Goal: Use online tool/utility: Utilize a website feature to perform a specific function

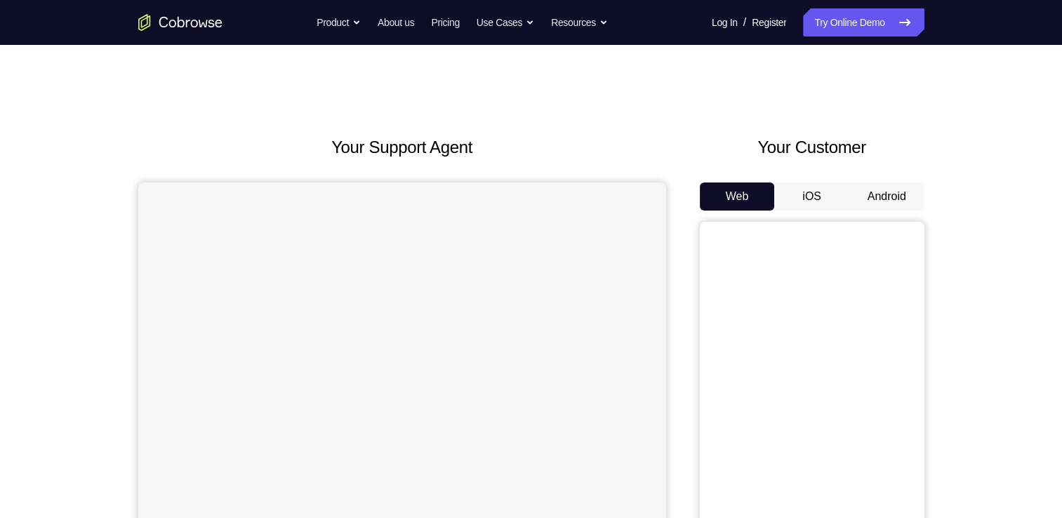
click at [887, 193] on button "Android" at bounding box center [886, 196] width 75 height 28
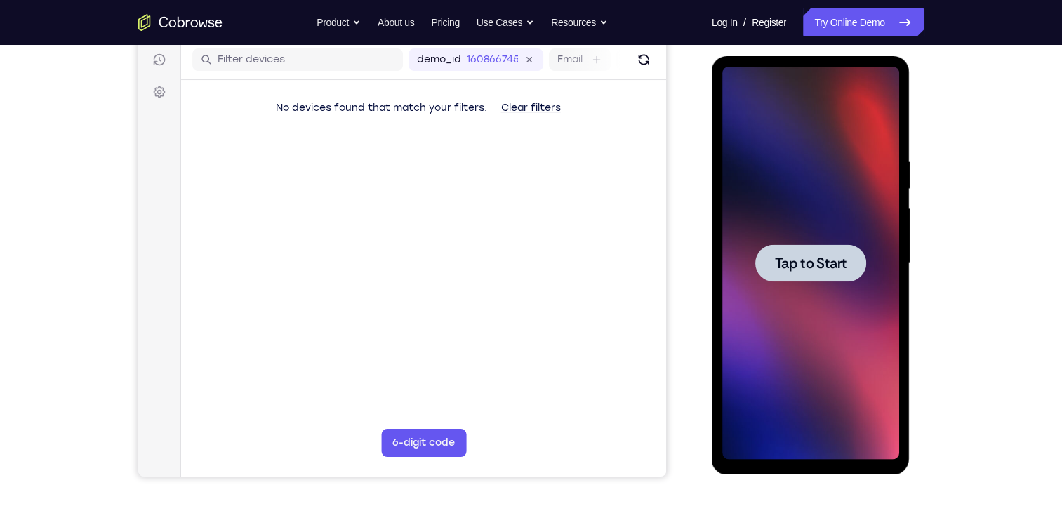
click at [835, 269] on span "Tap to Start" at bounding box center [811, 263] width 72 height 14
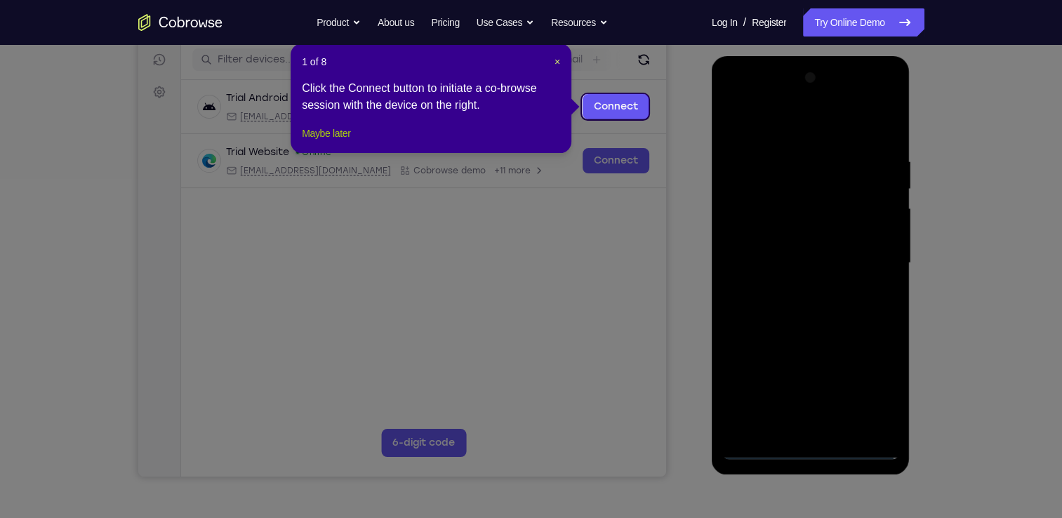
click at [343, 142] on button "Maybe later" at bounding box center [326, 133] width 48 height 17
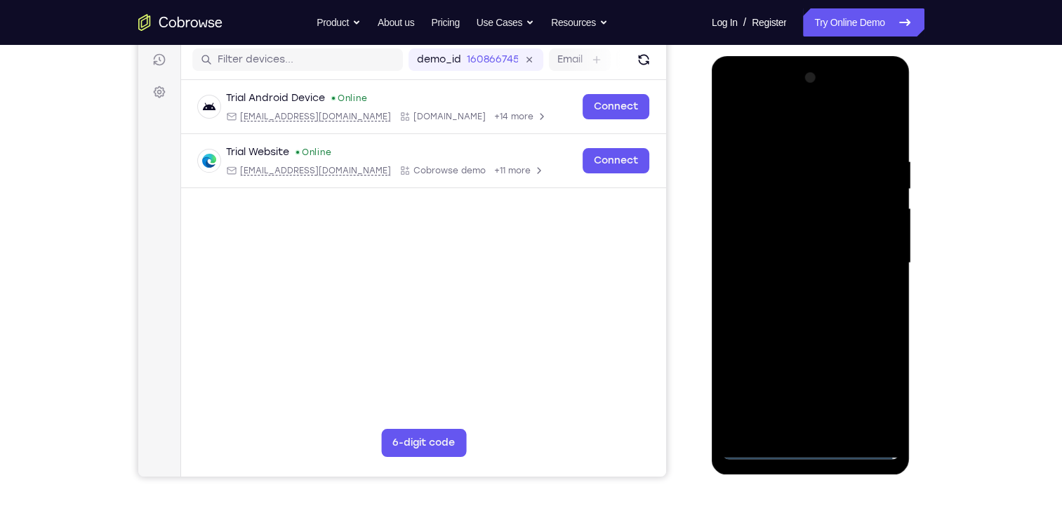
click at [800, 447] on div at bounding box center [810, 263] width 177 height 393
click at [862, 399] on div at bounding box center [810, 263] width 177 height 393
click at [738, 95] on div at bounding box center [810, 263] width 177 height 393
click at [868, 258] on div at bounding box center [810, 263] width 177 height 393
click at [797, 288] on div at bounding box center [810, 263] width 177 height 393
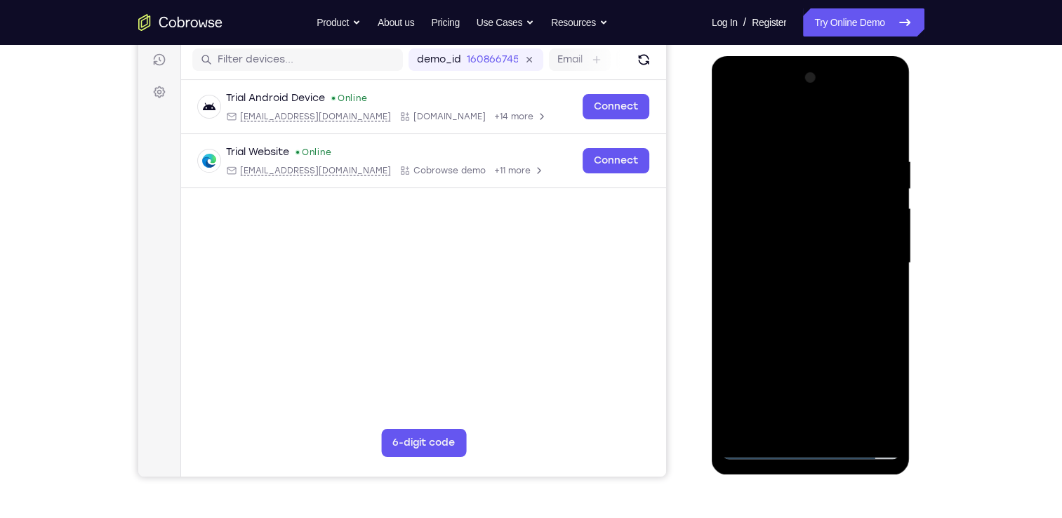
click at [757, 244] on div at bounding box center [810, 263] width 177 height 393
click at [794, 233] on div at bounding box center [810, 263] width 177 height 393
click at [853, 260] on div at bounding box center [810, 263] width 177 height 393
click at [827, 321] on div at bounding box center [810, 263] width 177 height 393
click at [757, 255] on div at bounding box center [810, 263] width 177 height 393
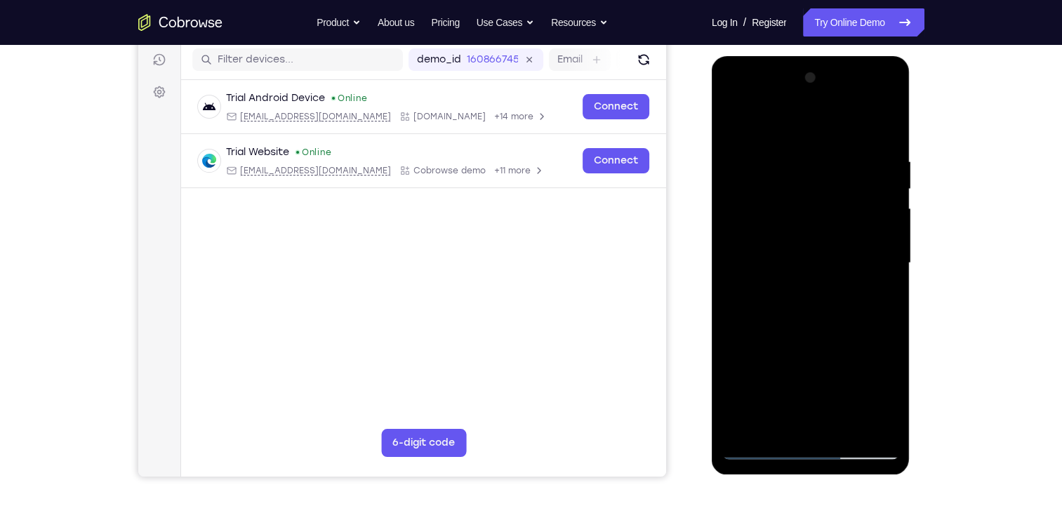
click at [832, 260] on div at bounding box center [810, 263] width 177 height 393
click at [831, 300] on div at bounding box center [810, 263] width 177 height 393
click at [879, 283] on div at bounding box center [810, 263] width 177 height 393
click at [829, 260] on div at bounding box center [810, 263] width 177 height 393
click at [842, 299] on div at bounding box center [810, 263] width 177 height 393
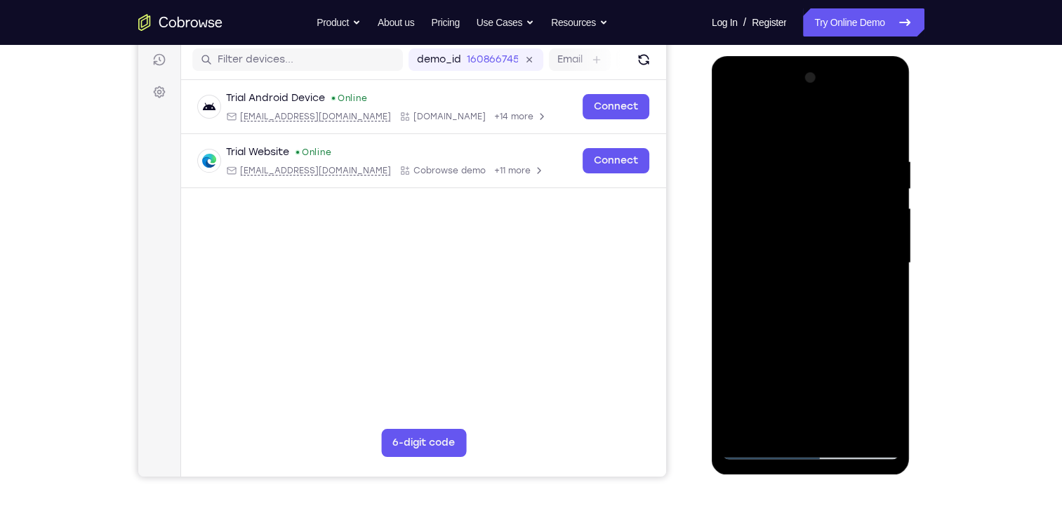
click at [800, 302] on div at bounding box center [810, 263] width 177 height 393
click at [823, 297] on div at bounding box center [810, 263] width 177 height 393
click at [832, 281] on div at bounding box center [810, 263] width 177 height 393
click at [844, 259] on div at bounding box center [810, 263] width 177 height 393
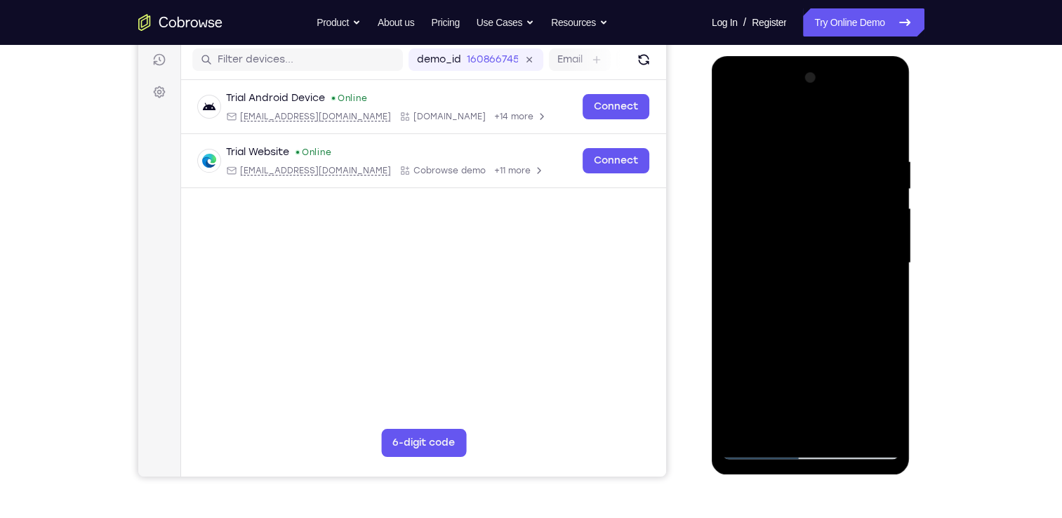
click at [848, 305] on div at bounding box center [810, 263] width 177 height 393
click at [832, 286] on div at bounding box center [810, 263] width 177 height 393
click at [738, 239] on div at bounding box center [810, 263] width 177 height 393
click at [830, 241] on div at bounding box center [810, 263] width 177 height 393
click at [835, 264] on div at bounding box center [810, 263] width 177 height 393
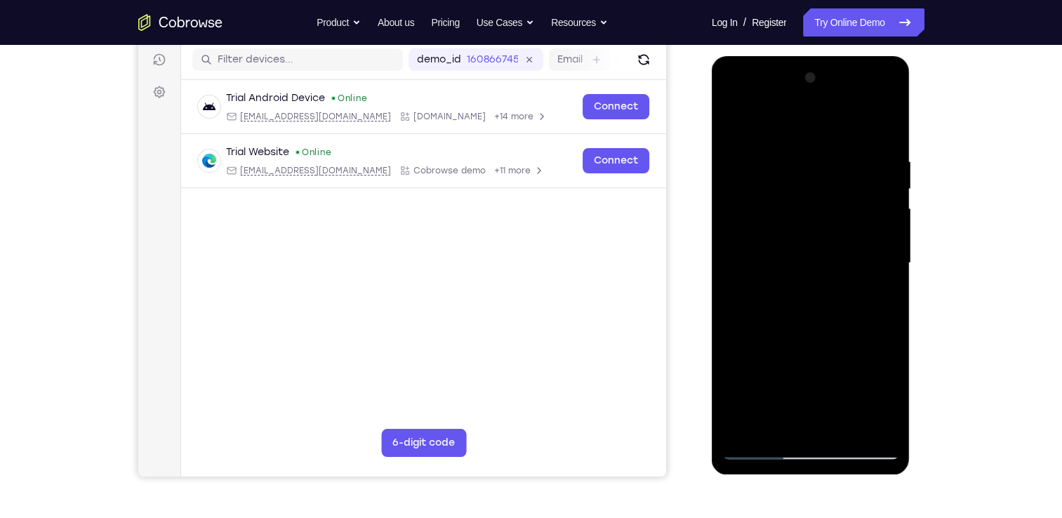
click at [835, 296] on div at bounding box center [810, 263] width 177 height 393
click at [812, 249] on div at bounding box center [810, 263] width 177 height 393
click at [742, 238] on div at bounding box center [810, 263] width 177 height 393
click at [832, 239] on div at bounding box center [810, 263] width 177 height 393
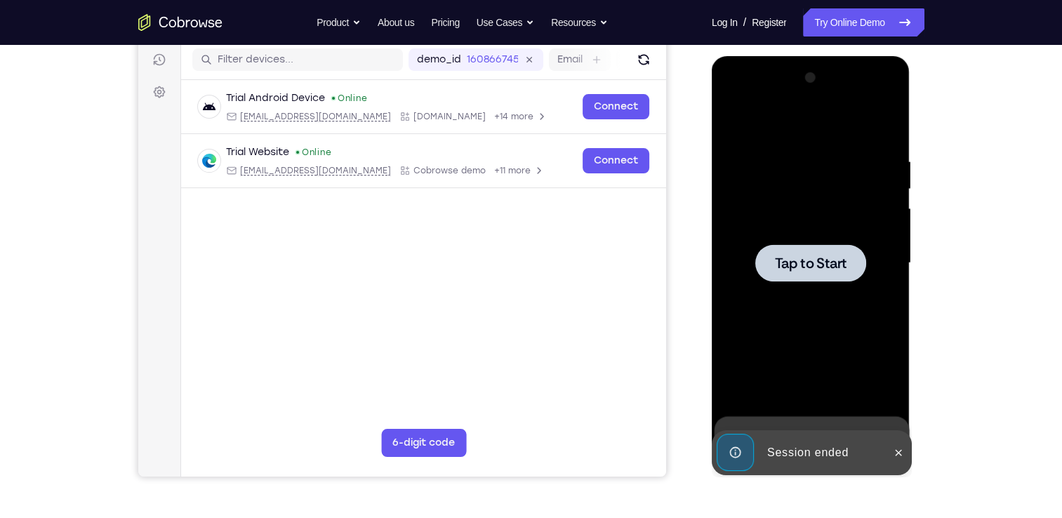
click at [815, 267] on span "Tap to Start" at bounding box center [811, 263] width 72 height 14
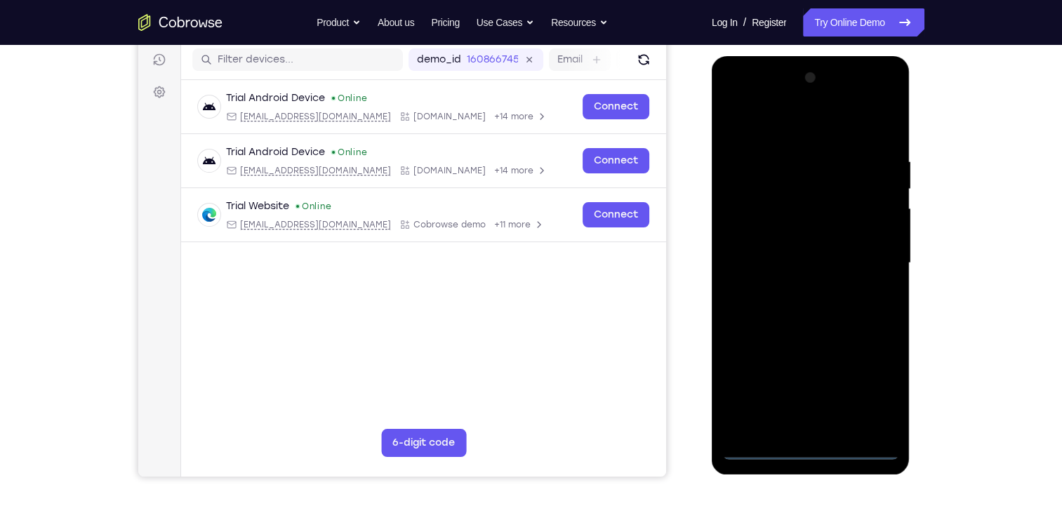
click at [803, 448] on div at bounding box center [810, 263] width 177 height 393
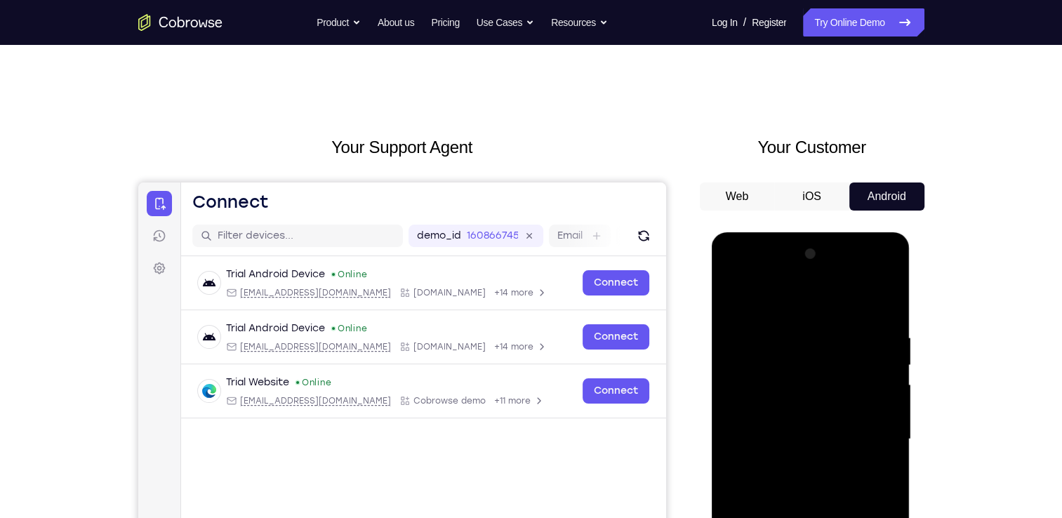
click at [827, 197] on button "iOS" at bounding box center [811, 196] width 75 height 28
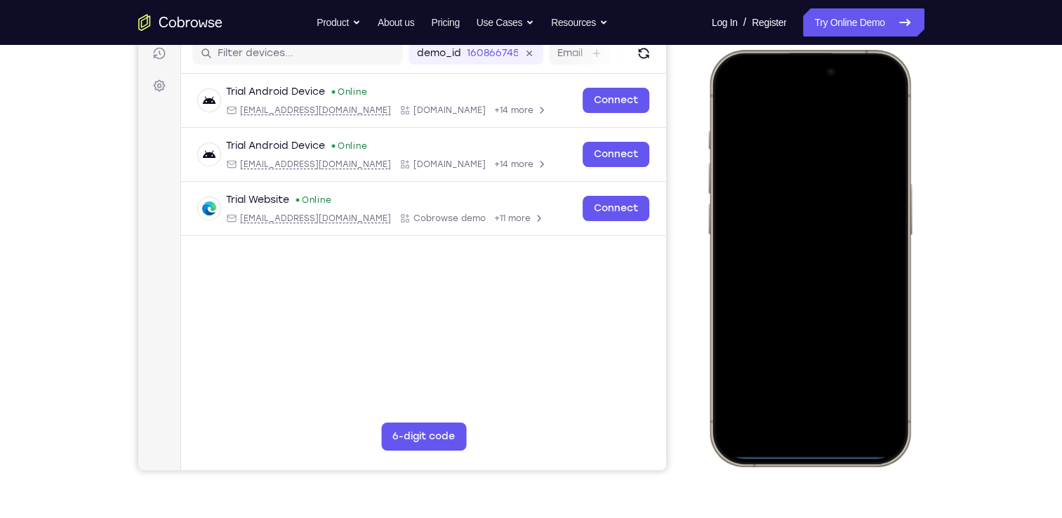
scroll to position [185, 0]
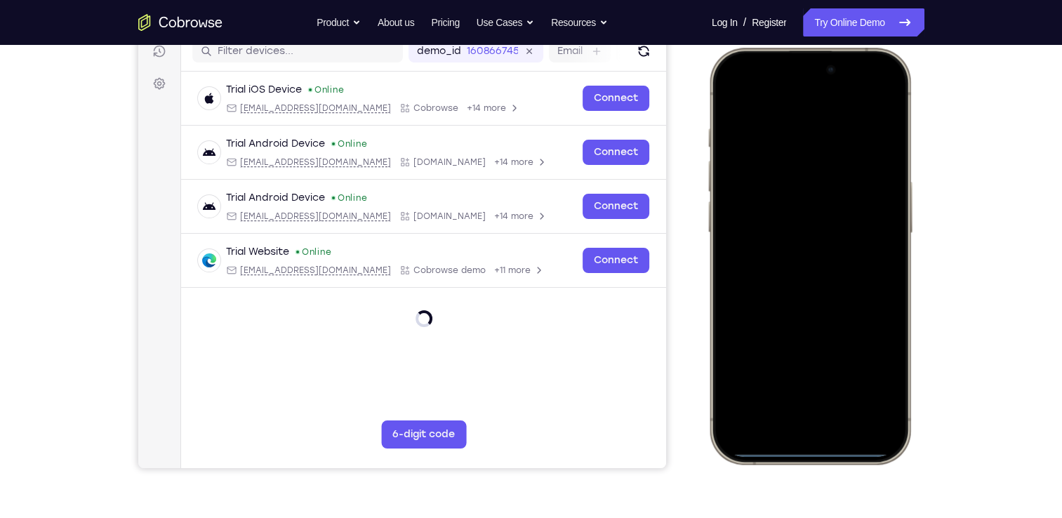
drag, startPoint x: 816, startPoint y: 452, endPoint x: 835, endPoint y: 252, distance: 201.0
click at [835, 252] on div at bounding box center [809, 255] width 185 height 401
click at [804, 453] on div at bounding box center [809, 255] width 185 height 401
click at [743, 103] on div at bounding box center [809, 255] width 185 height 401
click at [743, 99] on div at bounding box center [809, 255] width 185 height 401
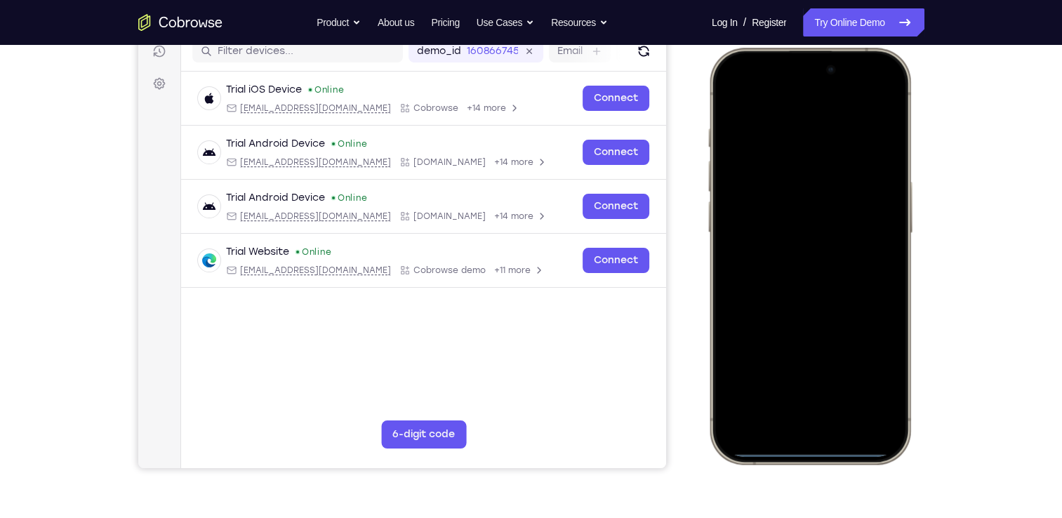
drag, startPoint x: 805, startPoint y: 92, endPoint x: 856, endPoint y: 502, distance: 413.0
click at [856, 469] on html "Online web based iOS Simulators and Android Emulators. Run iPhone, iPad, Mobile…" at bounding box center [811, 258] width 211 height 421
drag, startPoint x: 807, startPoint y: 93, endPoint x: 799, endPoint y: 392, distance: 299.1
click at [799, 392] on div at bounding box center [809, 255] width 185 height 401
drag, startPoint x: 817, startPoint y: 453, endPoint x: 813, endPoint y: 209, distance: 243.6
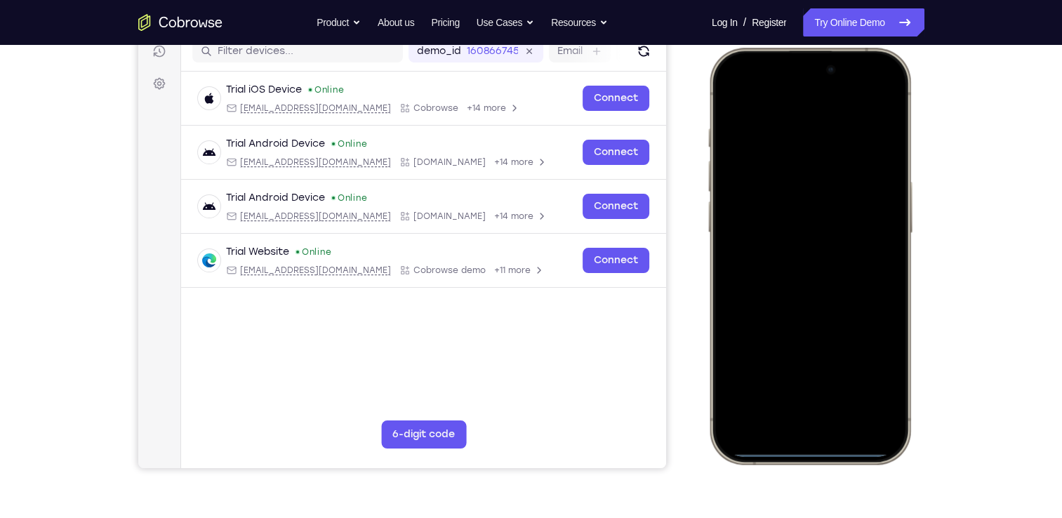
click at [813, 209] on div at bounding box center [809, 255] width 185 height 401
drag, startPoint x: 806, startPoint y: 93, endPoint x: 870, endPoint y: 387, distance: 300.9
click at [870, 387] on div at bounding box center [809, 255] width 185 height 401
drag, startPoint x: 873, startPoint y: 62, endPoint x: 899, endPoint y: 255, distance: 194.1
click at [899, 255] on div at bounding box center [809, 255] width 185 height 401
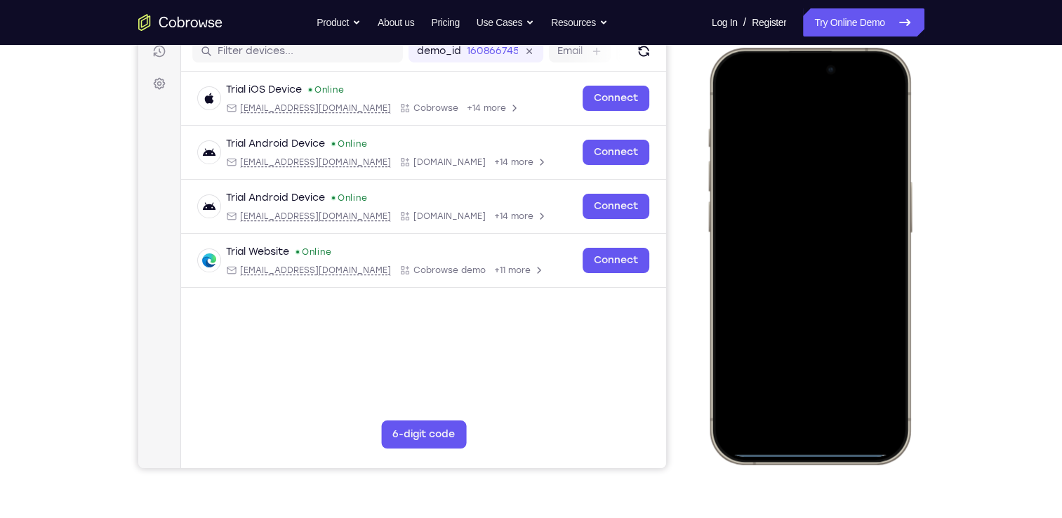
click at [871, 81] on div at bounding box center [809, 255] width 185 height 401
drag, startPoint x: 778, startPoint y: 60, endPoint x: 851, endPoint y: 554, distance: 498.8
click at [851, 469] on html "Online web based iOS Simulators and Android Emulators. Run iPhone, iPad, Mobile…" at bounding box center [811, 258] width 211 height 421
drag, startPoint x: 830, startPoint y: 455, endPoint x: 821, endPoint y: 53, distance: 402.3
click at [821, 53] on div at bounding box center [809, 256] width 206 height 417
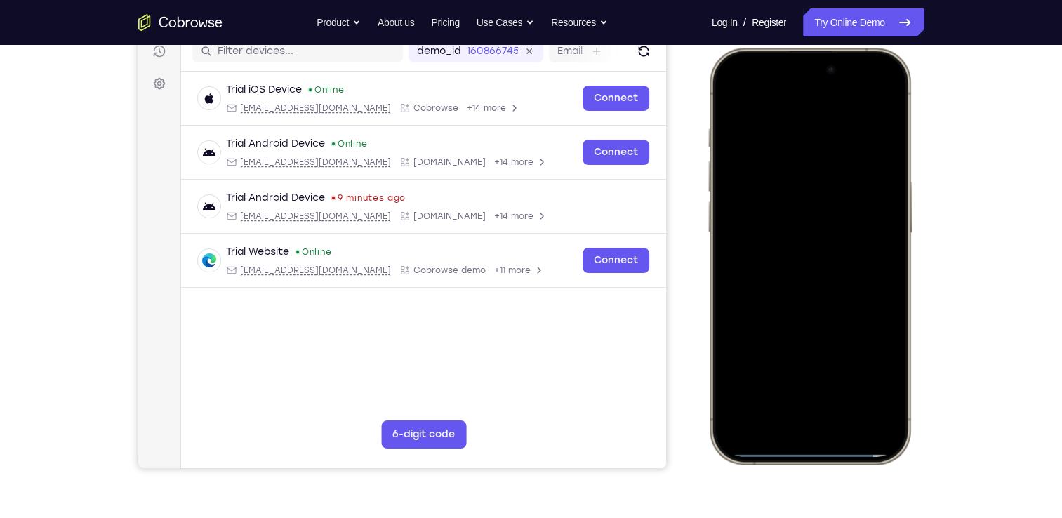
click at [801, 456] on div at bounding box center [809, 255] width 185 height 401
drag, startPoint x: 801, startPoint y: 456, endPoint x: 785, endPoint y: 361, distance: 95.4
click at [785, 361] on div at bounding box center [809, 255] width 185 height 401
drag, startPoint x: 811, startPoint y: 456, endPoint x: 841, endPoint y: -149, distance: 606.4
click at [841, 48] on html "Online web based iOS Simulators and Android Emulators. Run iPhone, iPad, Mobile…" at bounding box center [811, 258] width 211 height 421
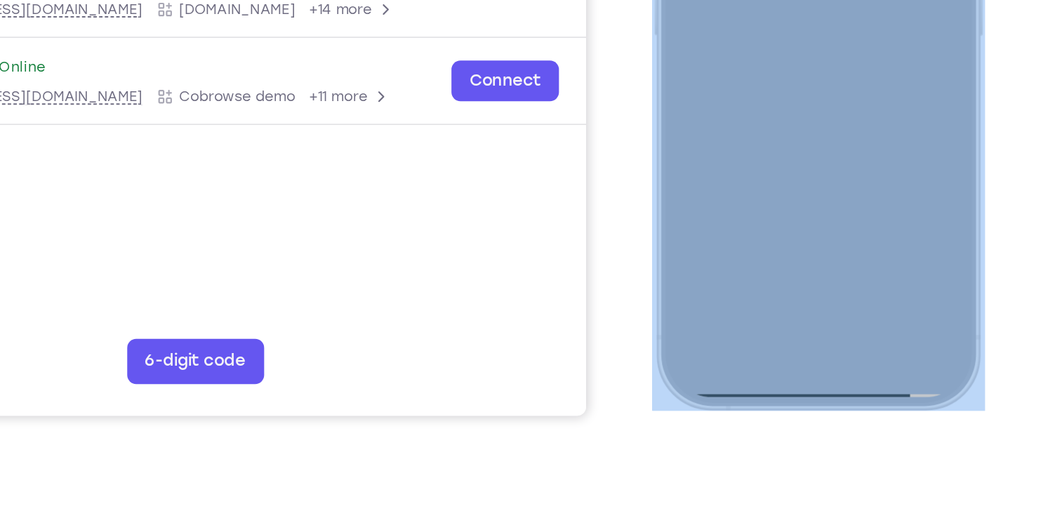
scroll to position [244, 0]
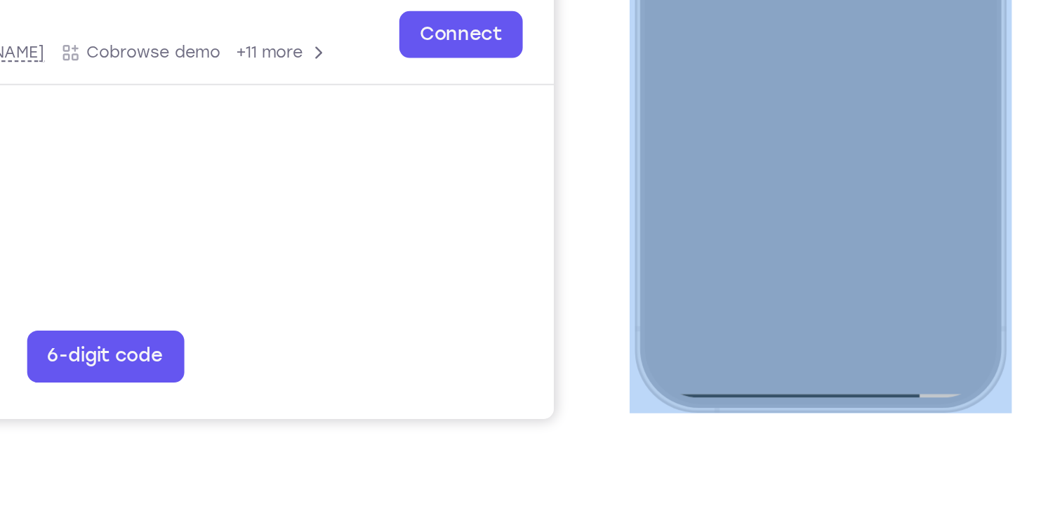
drag, startPoint x: 736, startPoint y: 44, endPoint x: 745, endPoint y: -22, distance: 66.6
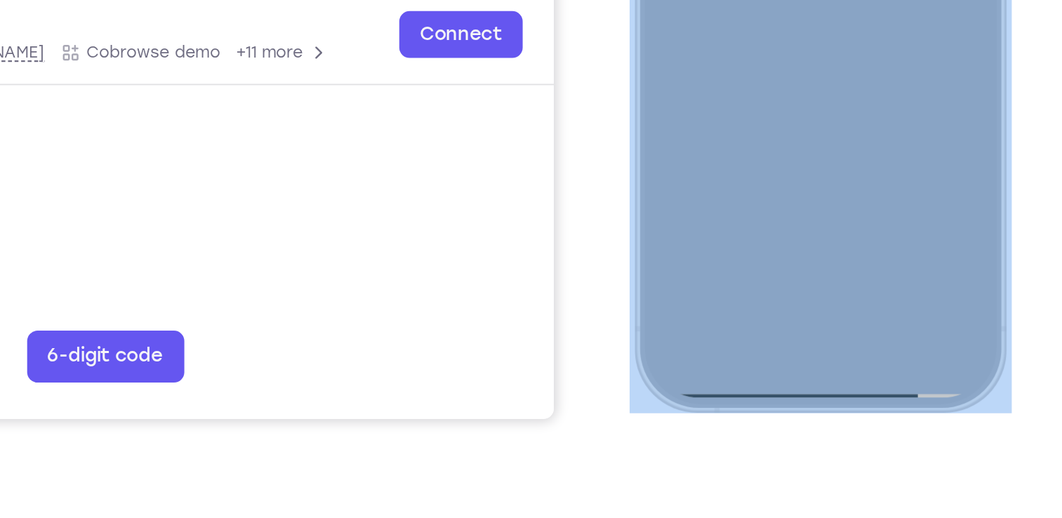
drag, startPoint x: 717, startPoint y: 46, endPoint x: 729, endPoint y: -26, distance: 72.6
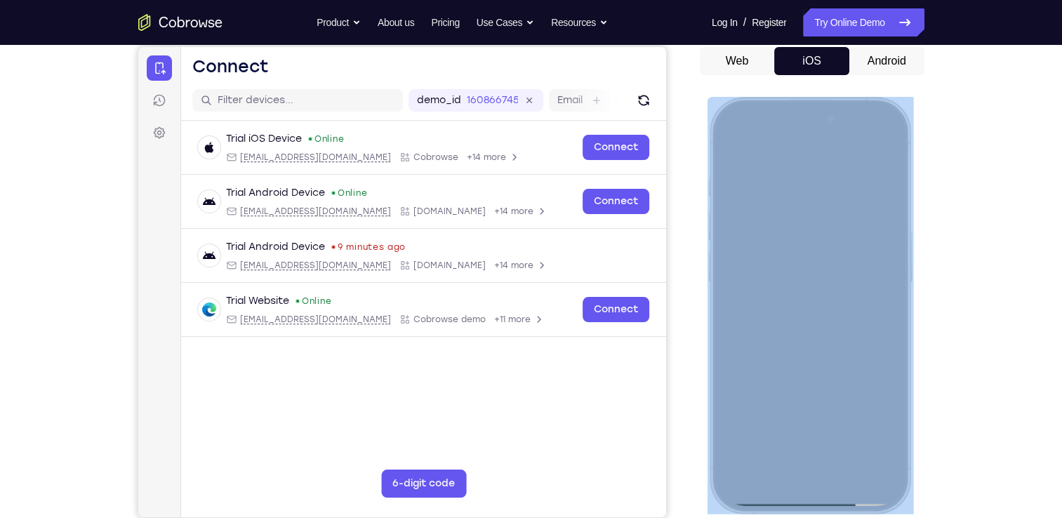
scroll to position [133, 0]
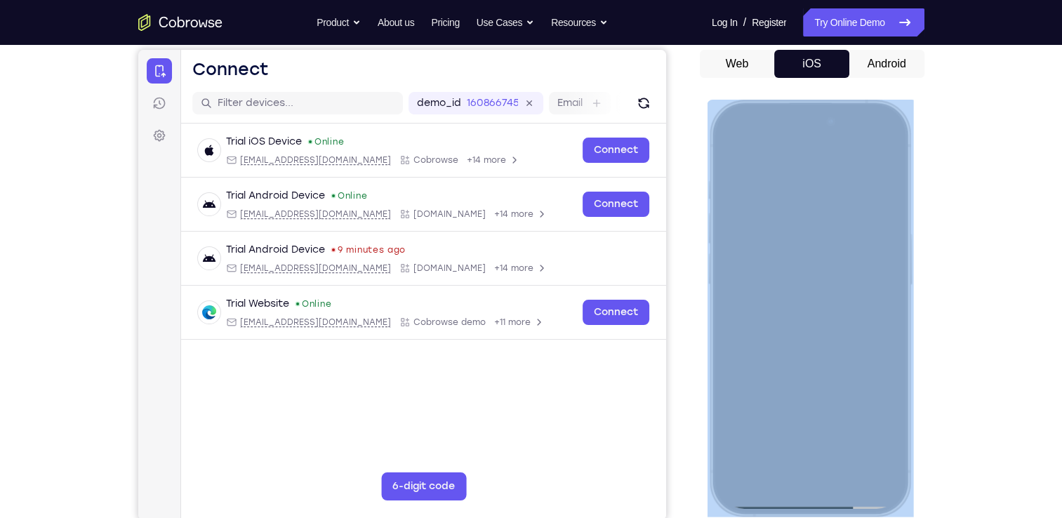
click at [810, 148] on div at bounding box center [809, 307] width 185 height 401
drag, startPoint x: 810, startPoint y: 148, endPoint x: 810, endPoint y: 326, distance: 177.6
click at [810, 326] on div at bounding box center [809, 307] width 185 height 401
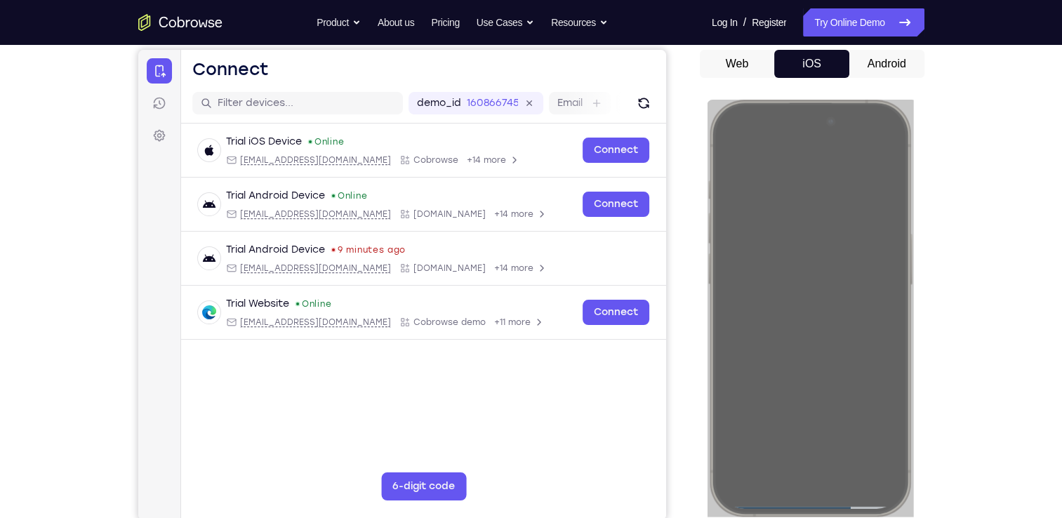
click at [737, 69] on button "Web" at bounding box center [737, 64] width 75 height 28
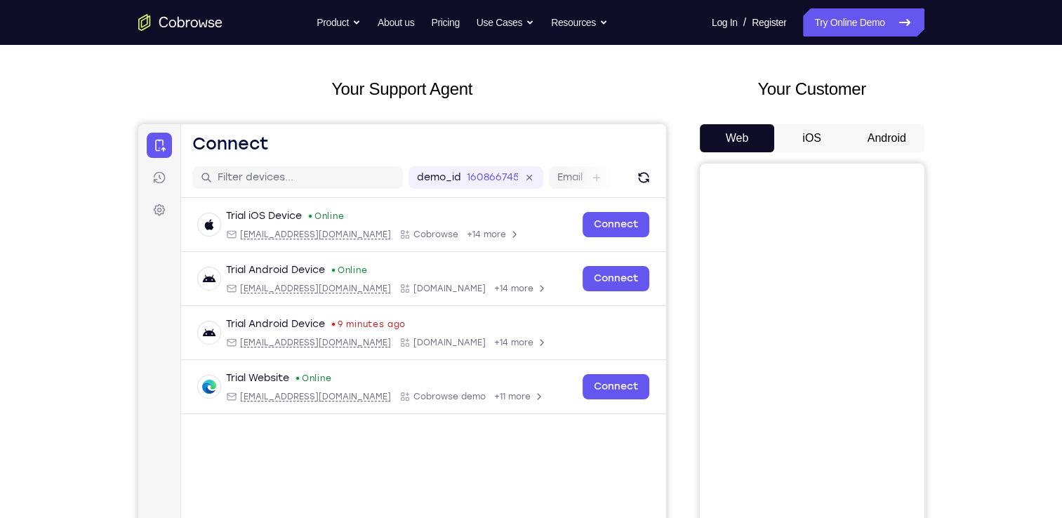
scroll to position [57, 0]
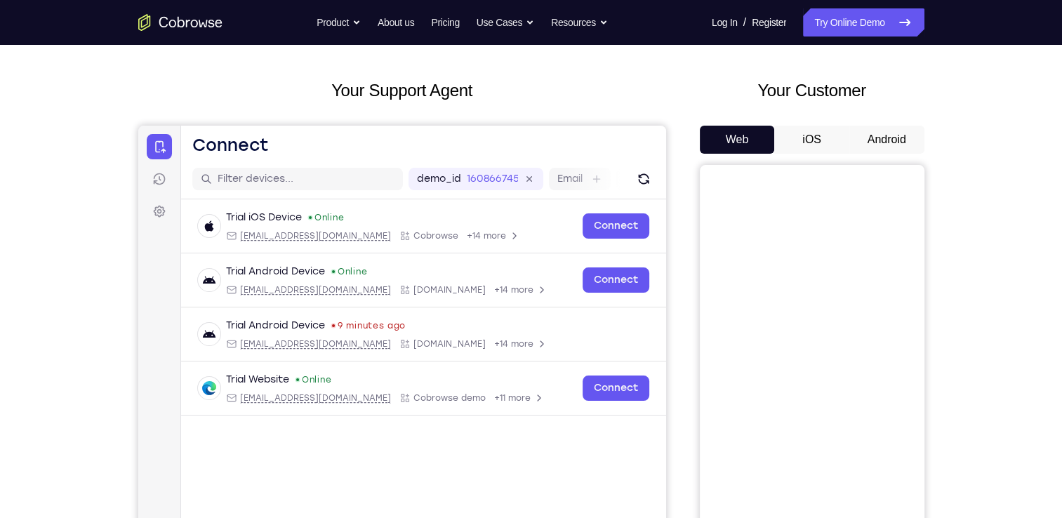
click at [817, 140] on button "iOS" at bounding box center [811, 140] width 75 height 28
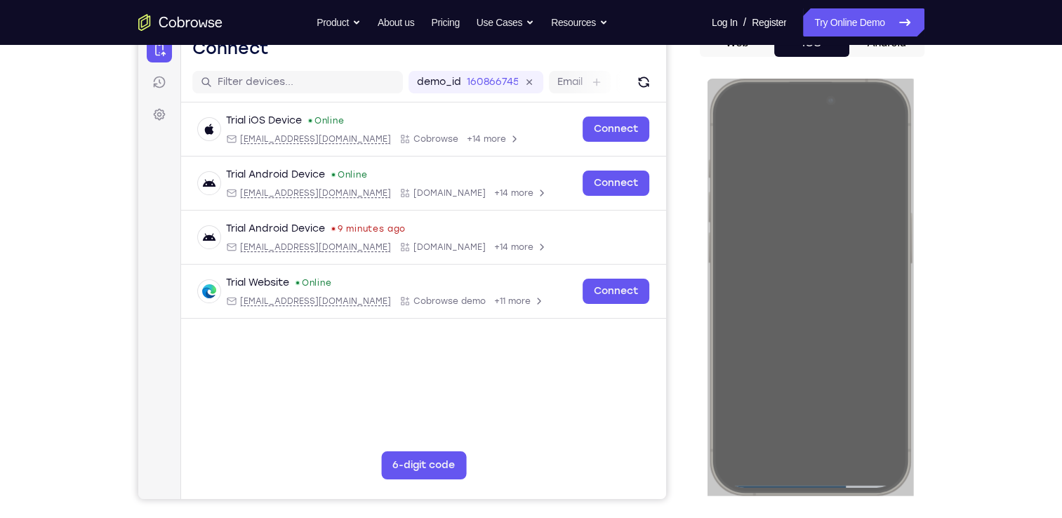
scroll to position [220, 0]
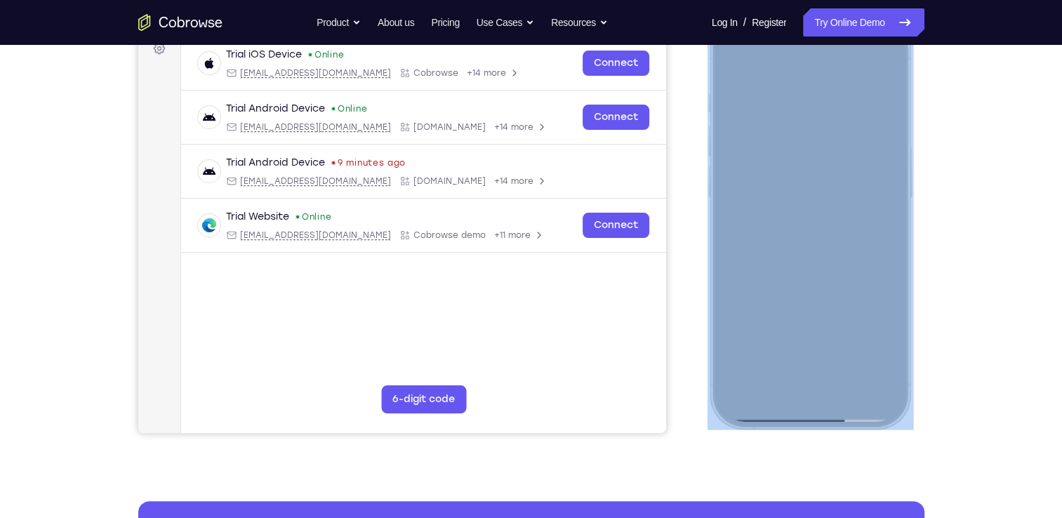
click at [813, 370] on div at bounding box center [809, 220] width 185 height 401
click at [806, 361] on div at bounding box center [809, 220] width 185 height 401
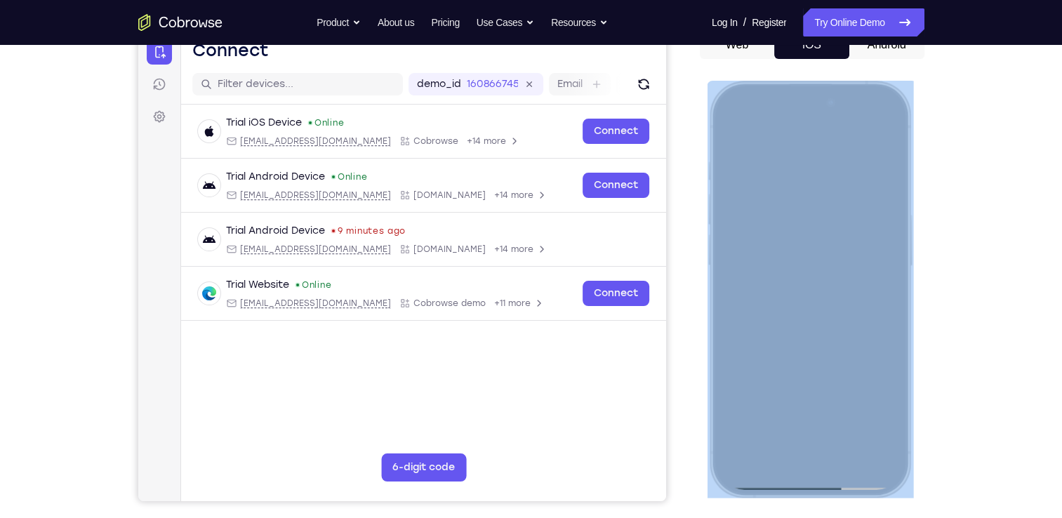
scroll to position [152, 0]
click at [799, 484] on div at bounding box center [809, 288] width 185 height 401
click at [799, 487] on div at bounding box center [809, 288] width 185 height 401
click at [811, 488] on div at bounding box center [809, 288] width 206 height 417
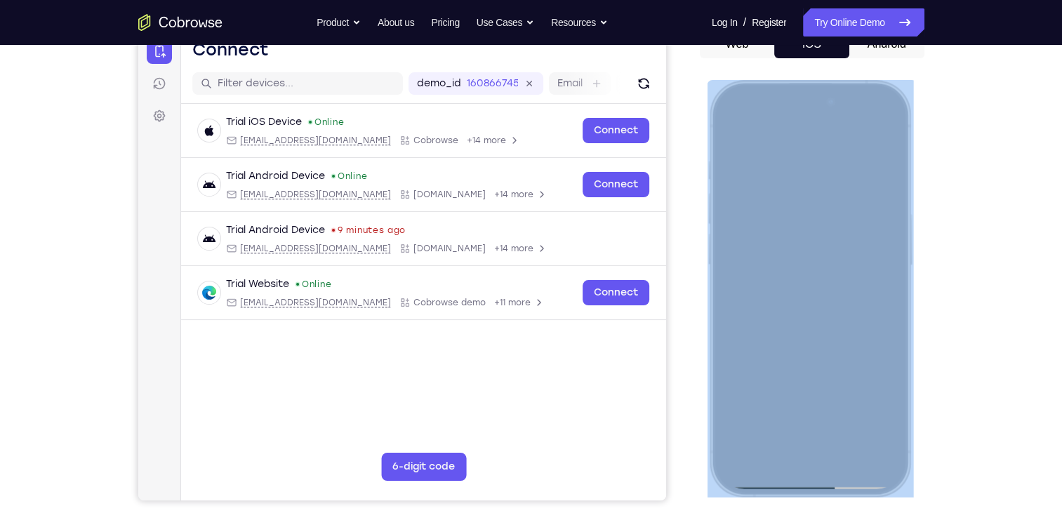
click at [811, 488] on div at bounding box center [809, 288] width 206 height 417
click at [816, 168] on div at bounding box center [809, 288] width 185 height 401
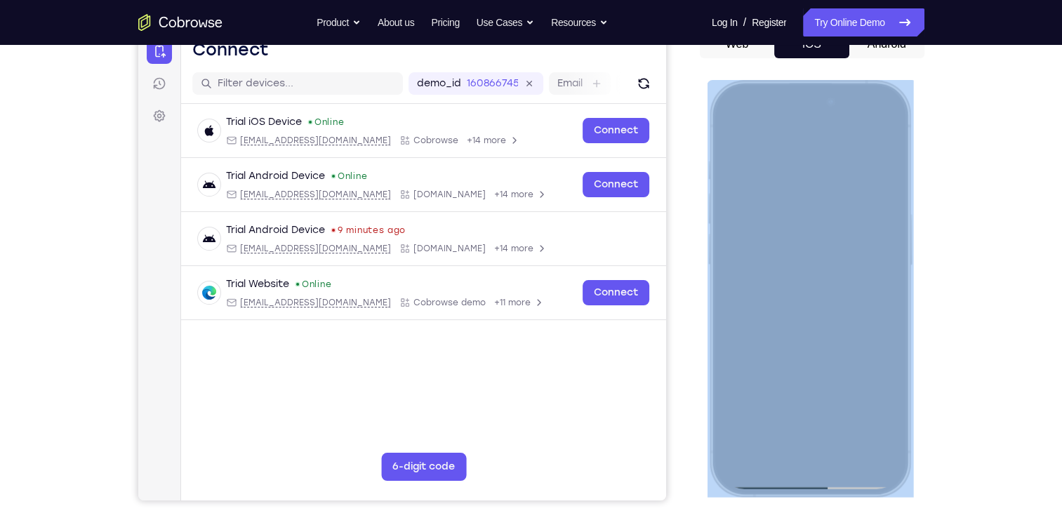
click at [816, 168] on div at bounding box center [809, 288] width 185 height 401
click at [829, 256] on div at bounding box center [809, 288] width 185 height 401
click at [879, 286] on div at bounding box center [809, 288] width 185 height 401
click at [885, 284] on div at bounding box center [809, 288] width 185 height 401
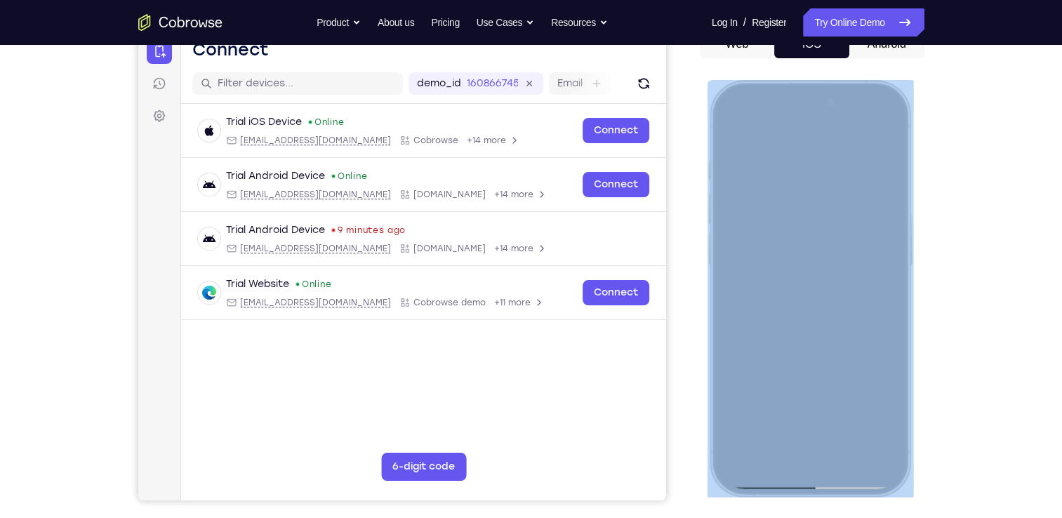
click at [877, 458] on div at bounding box center [809, 288] width 185 height 401
click at [766, 225] on div at bounding box center [809, 288] width 185 height 401
click at [886, 326] on div at bounding box center [809, 288] width 185 height 401
click at [870, 95] on div at bounding box center [809, 288] width 185 height 401
click at [799, 430] on div at bounding box center [809, 288] width 185 height 401
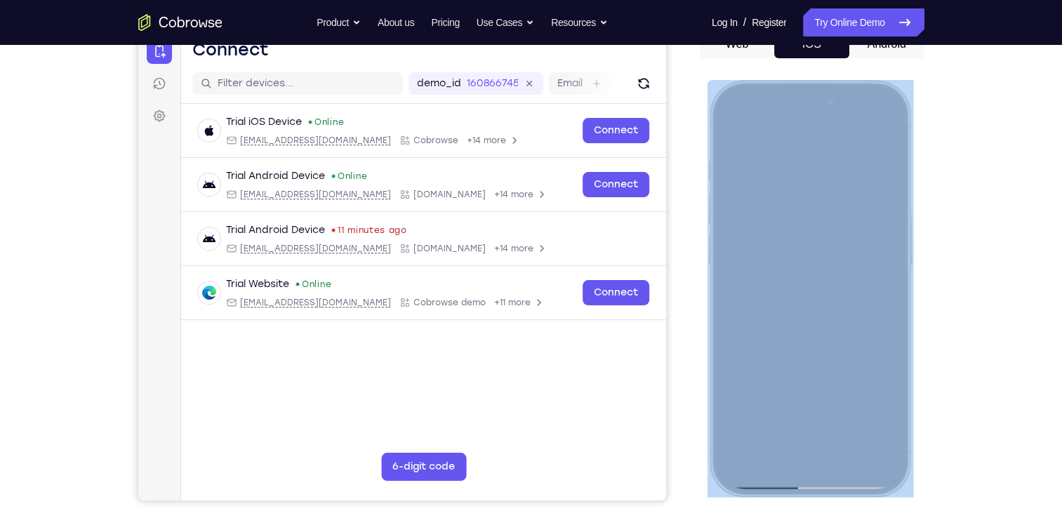
click at [799, 310] on div at bounding box center [809, 288] width 185 height 401
click at [754, 486] on div at bounding box center [809, 288] width 185 height 401
click at [753, 486] on div at bounding box center [809, 288] width 185 height 401
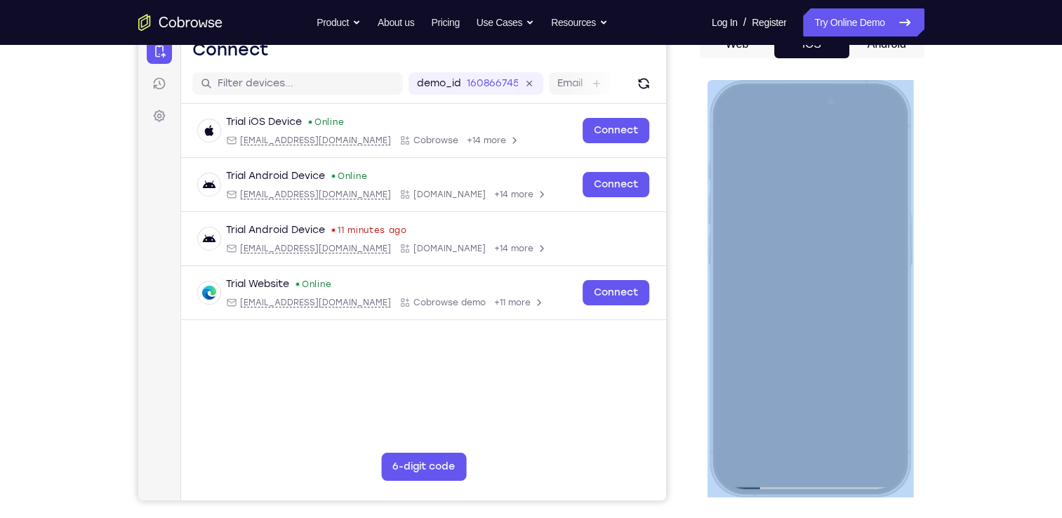
click at [754, 486] on div at bounding box center [809, 288] width 185 height 401
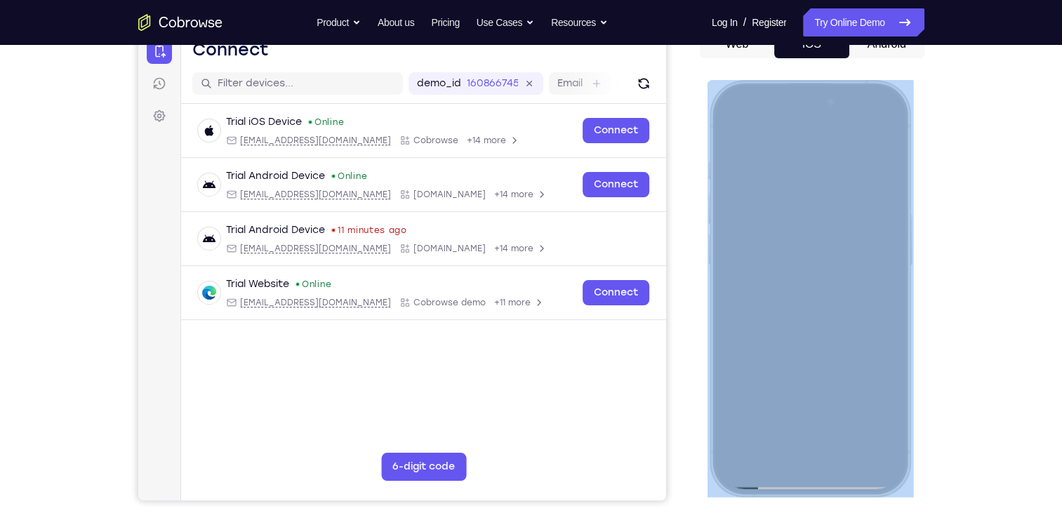
click at [743, 486] on div at bounding box center [809, 288] width 206 height 417
click at [743, 486] on div at bounding box center [809, 288] width 185 height 401
drag, startPoint x: 743, startPoint y: 486, endPoint x: 705, endPoint y: 286, distance: 203.5
click at [706, 286] on html "Online web based iOS Simulators and Android Emulators. Run iPhone, iPad, Mobile…" at bounding box center [811, 290] width 211 height 421
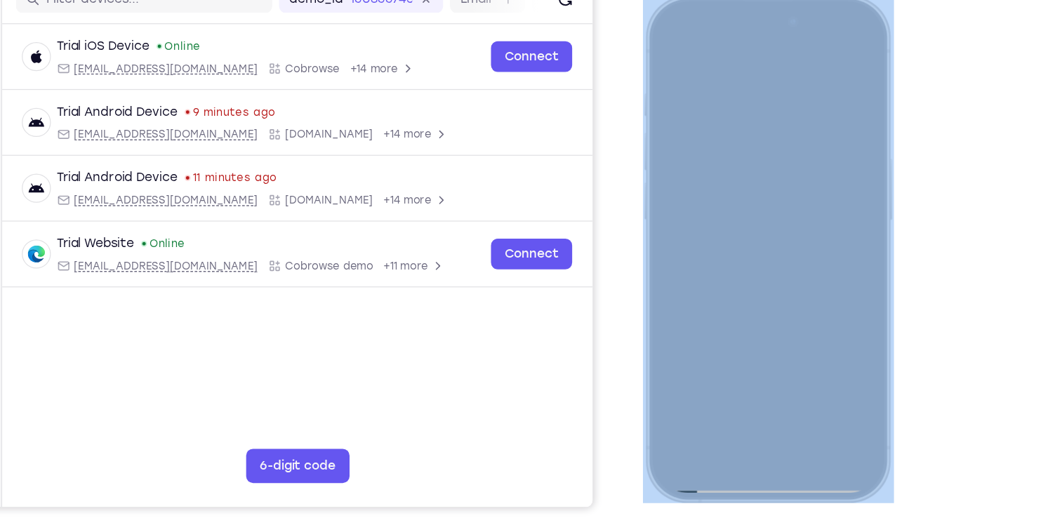
scroll to position [151, 0]
click at [684, 394] on div at bounding box center [744, 204] width 185 height 401
drag, startPoint x: 684, startPoint y: 394, endPoint x: 704, endPoint y: 354, distance: 45.2
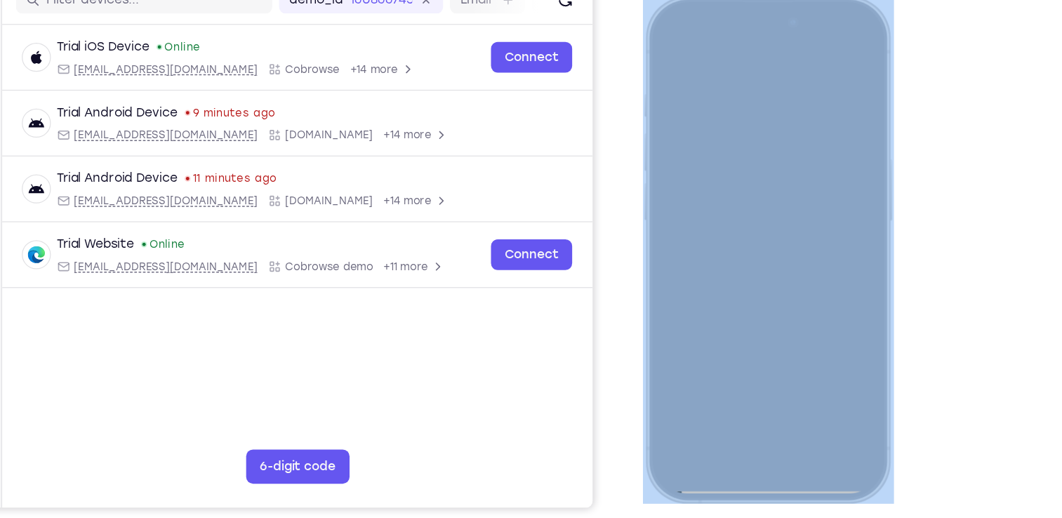
click at [704, 354] on div at bounding box center [744, 204] width 185 height 401
drag, startPoint x: 704, startPoint y: 354, endPoint x: 716, endPoint y: 364, distance: 15.5
click at [716, 364] on div at bounding box center [744, 204] width 185 height 401
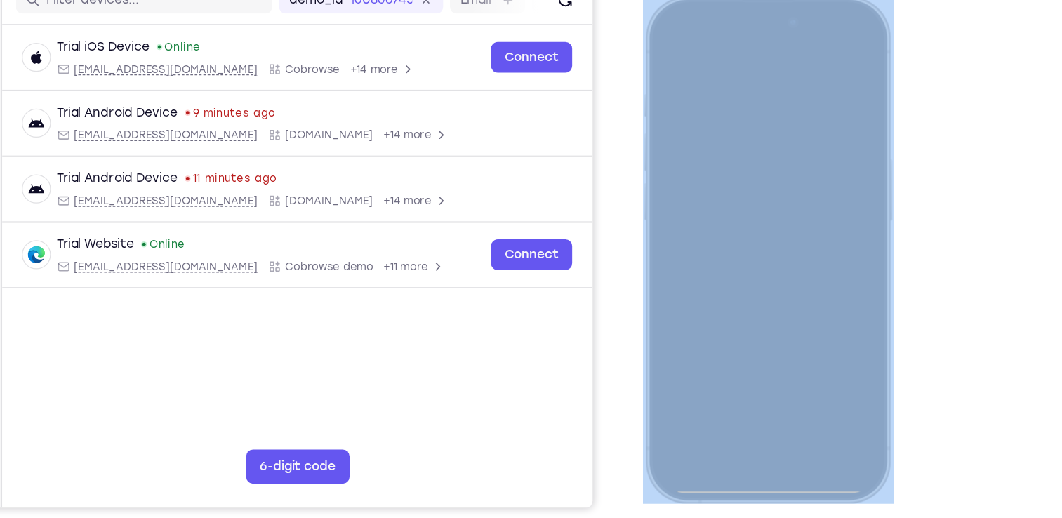
click at [716, 364] on div at bounding box center [744, 204] width 185 height 401
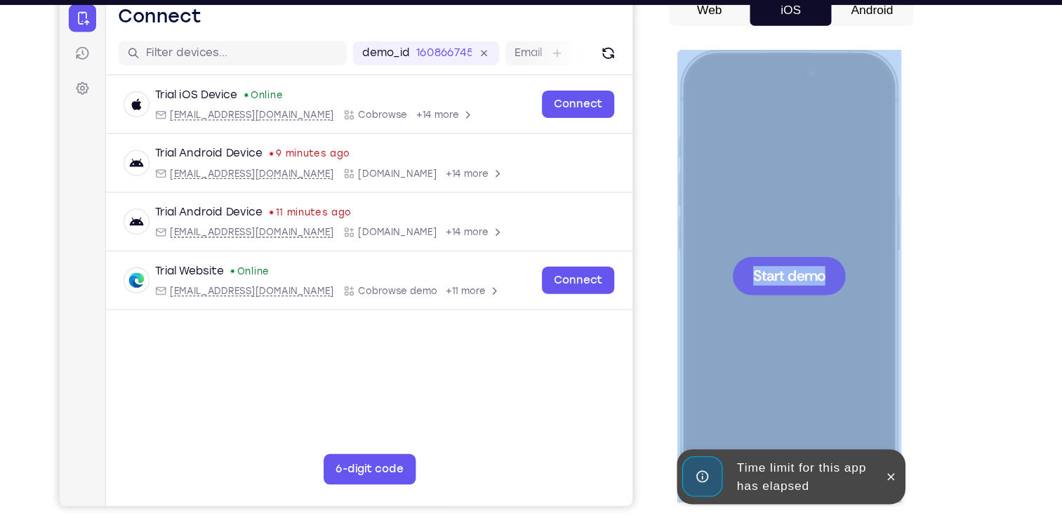
scroll to position [146, 0]
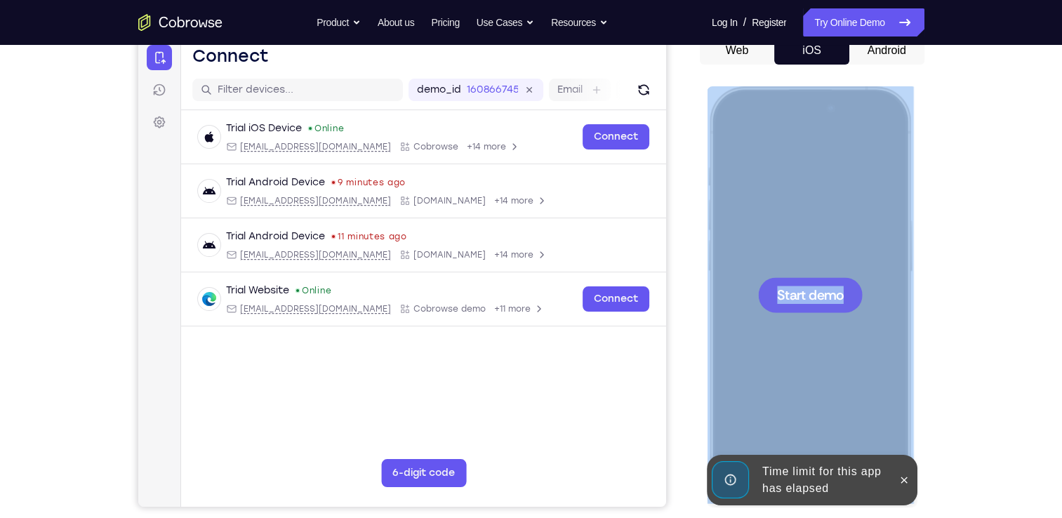
click at [816, 288] on span "Start demo" at bounding box center [809, 294] width 67 height 13
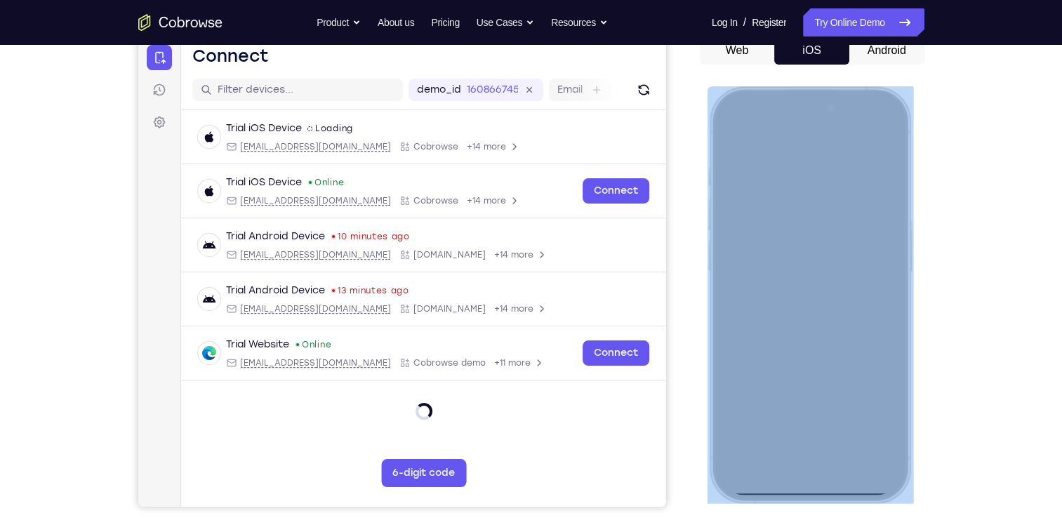
click at [823, 491] on div at bounding box center [809, 294] width 185 height 401
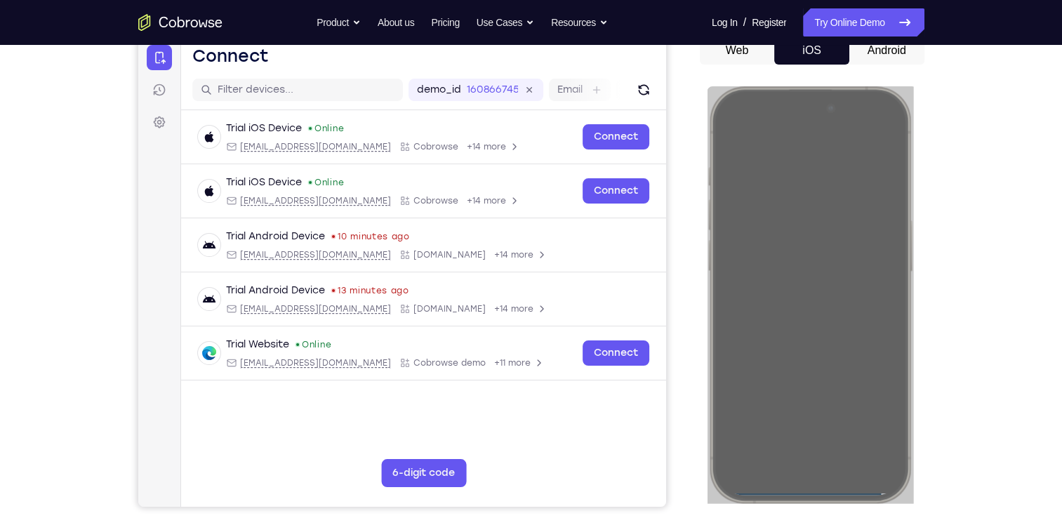
click at [854, 80] on div at bounding box center [812, 292] width 225 height 432
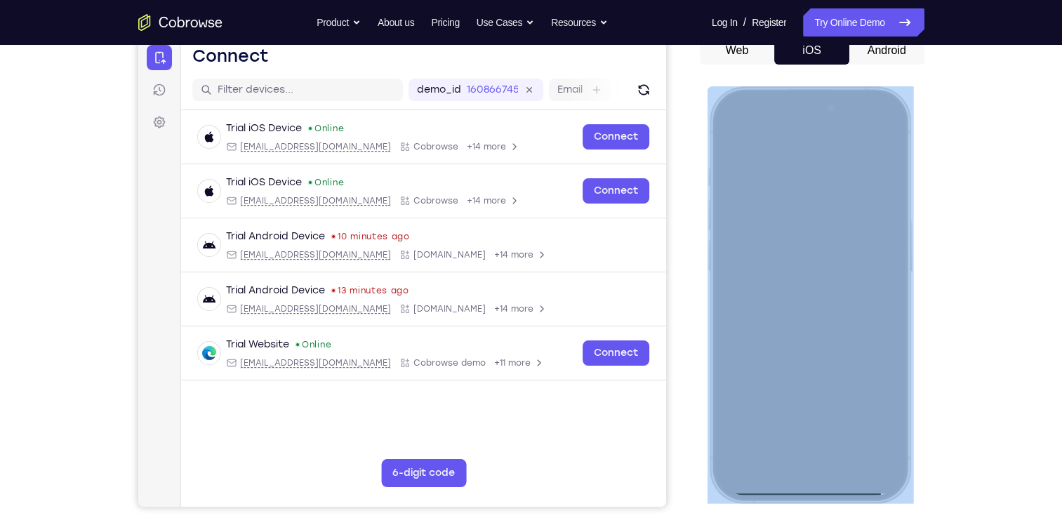
click at [849, 159] on div at bounding box center [809, 294] width 185 height 401
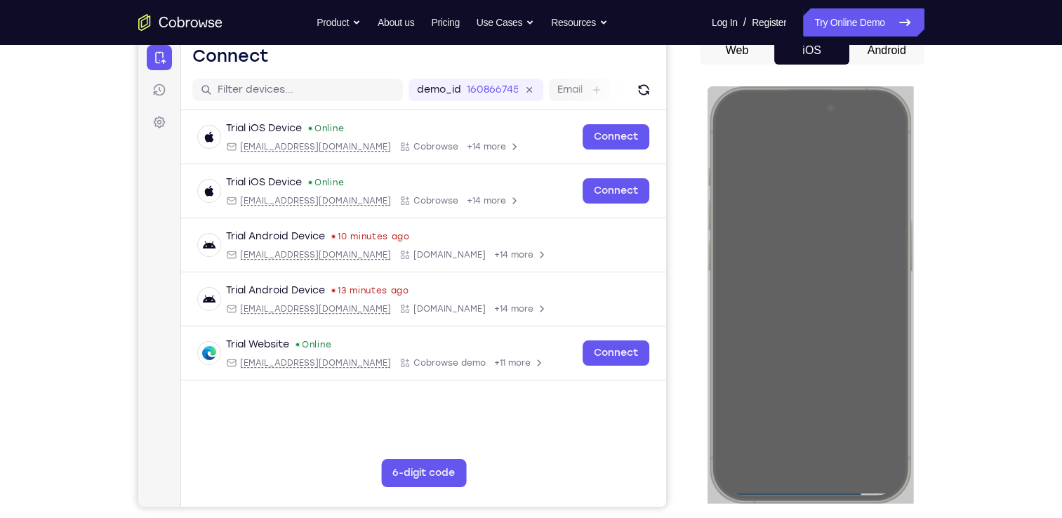
click at [879, 55] on button "Android" at bounding box center [886, 50] width 75 height 28
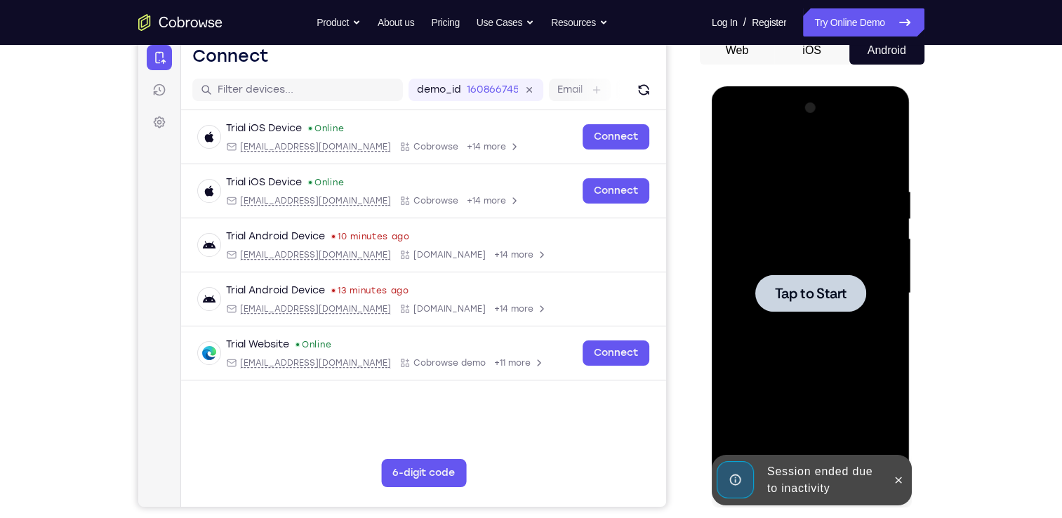
click at [795, 303] on div at bounding box center [810, 292] width 111 height 37
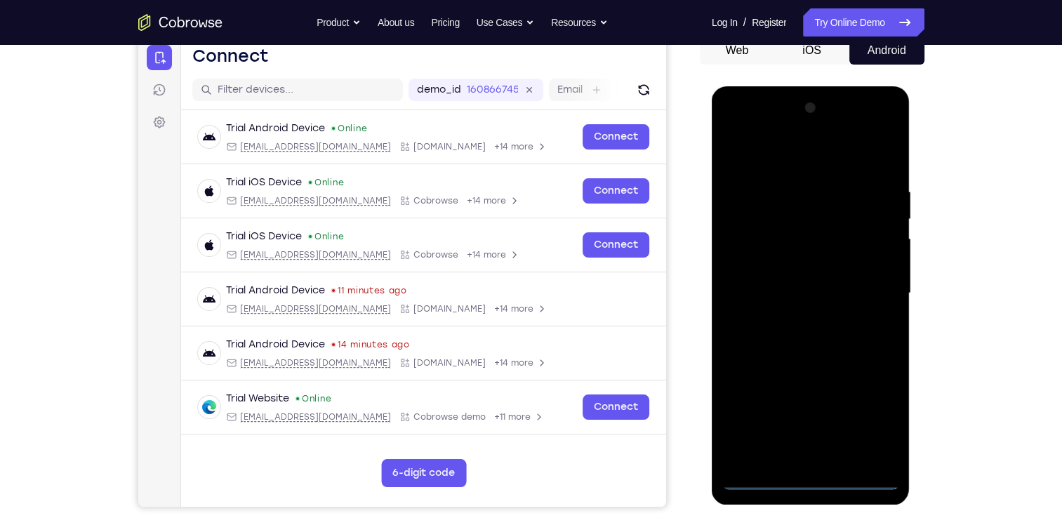
click at [804, 479] on div at bounding box center [810, 293] width 177 height 393
drag, startPoint x: 865, startPoint y: 419, endPoint x: 770, endPoint y: 314, distance: 141.1
click at [770, 314] on div at bounding box center [810, 293] width 177 height 393
click at [731, 130] on div at bounding box center [810, 293] width 177 height 393
click at [797, 211] on div at bounding box center [810, 293] width 177 height 393
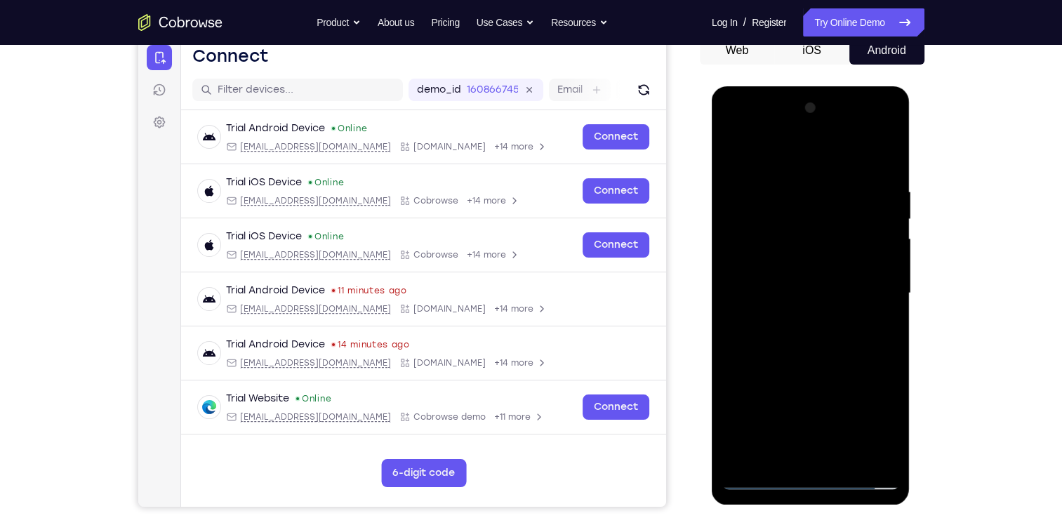
click at [743, 243] on div at bounding box center [810, 293] width 177 height 393
click at [809, 300] on div at bounding box center [810, 293] width 177 height 393
click at [763, 481] on div at bounding box center [810, 293] width 177 height 393
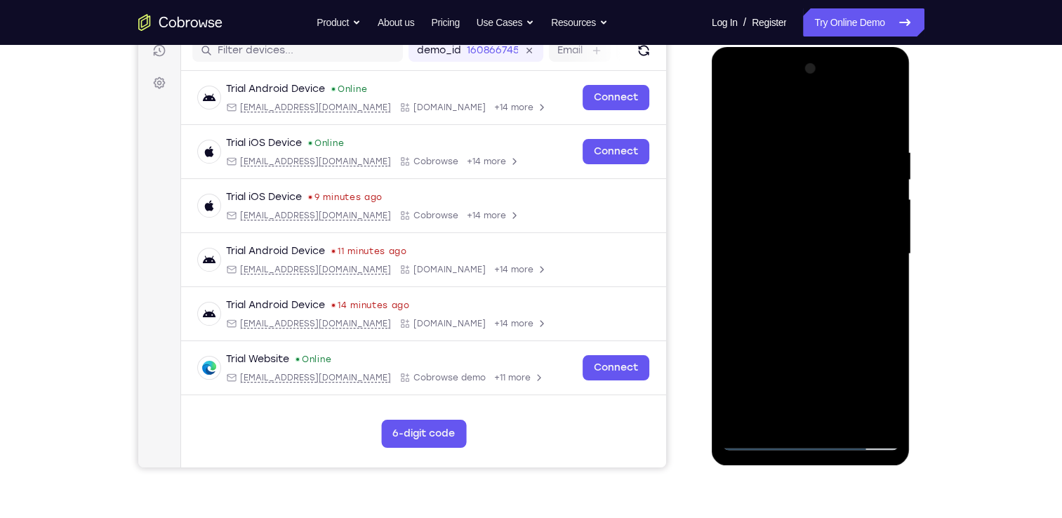
scroll to position [185, 0]
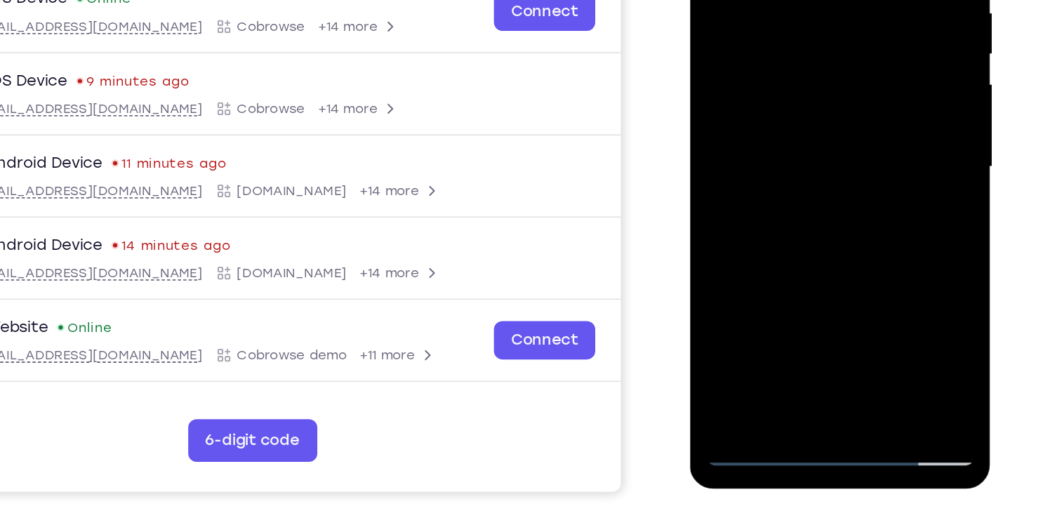
click at [765, 0] on div at bounding box center [788, 60] width 177 height 393
click at [752, 0] on div at bounding box center [788, 60] width 177 height 393
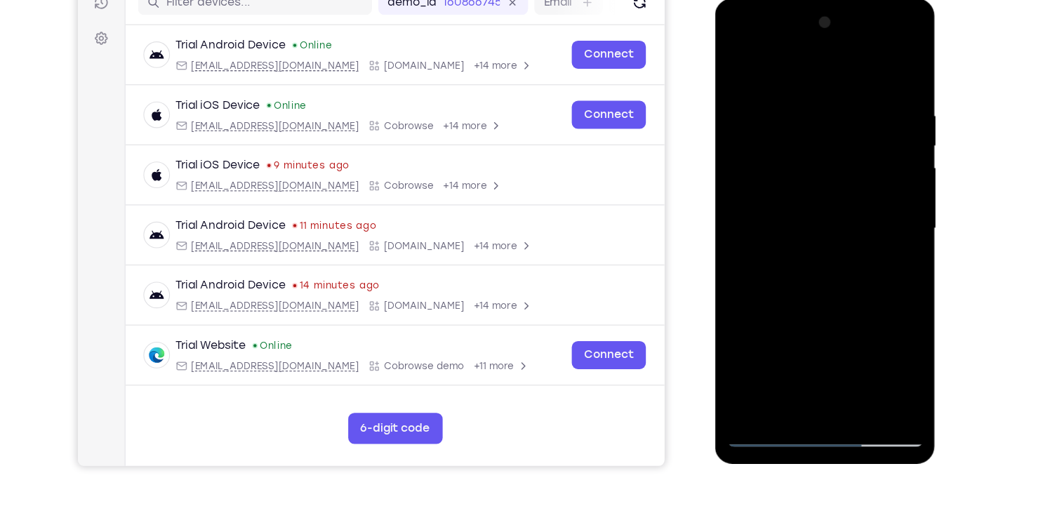
scroll to position [182, 0]
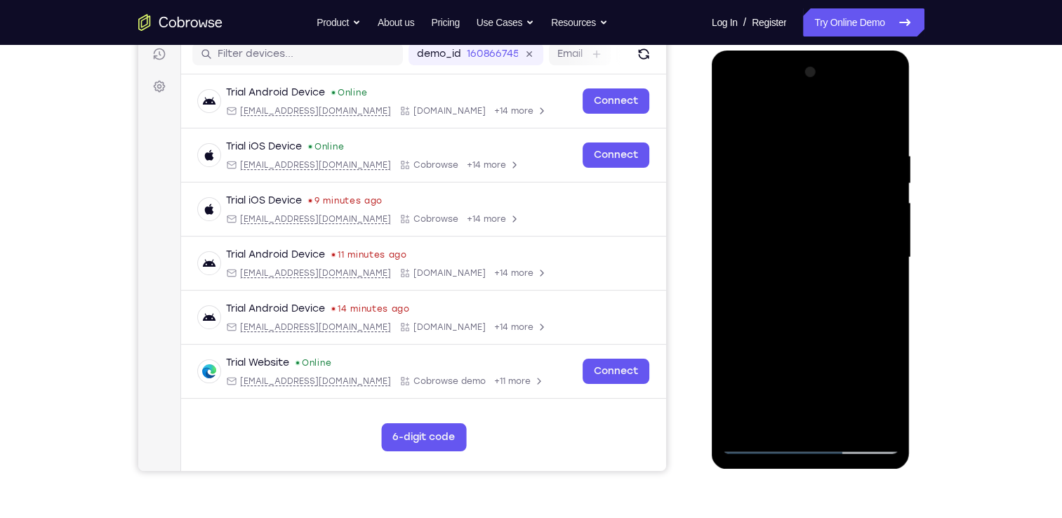
click at [815, 418] on div at bounding box center [810, 257] width 177 height 393
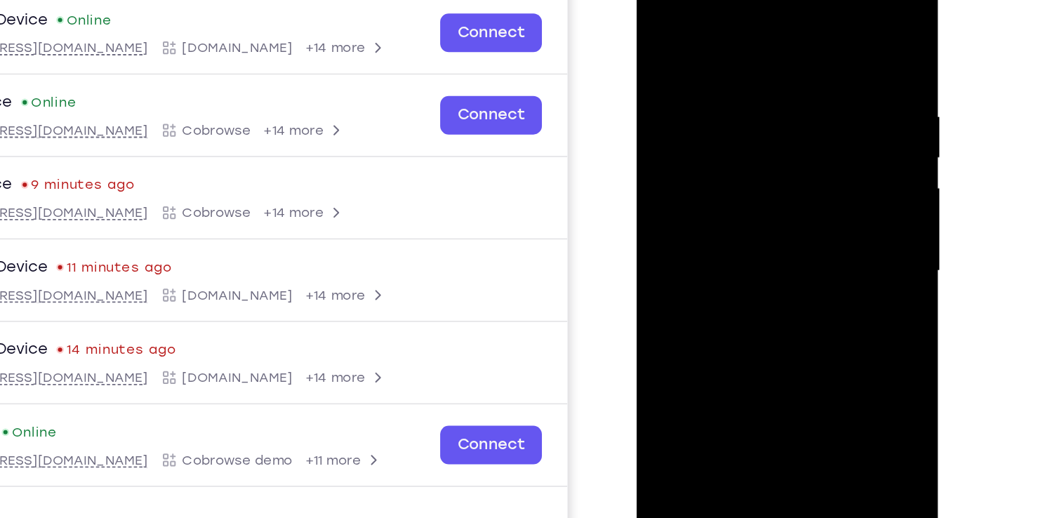
click at [744, 120] on div at bounding box center [735, 162] width 177 height 393
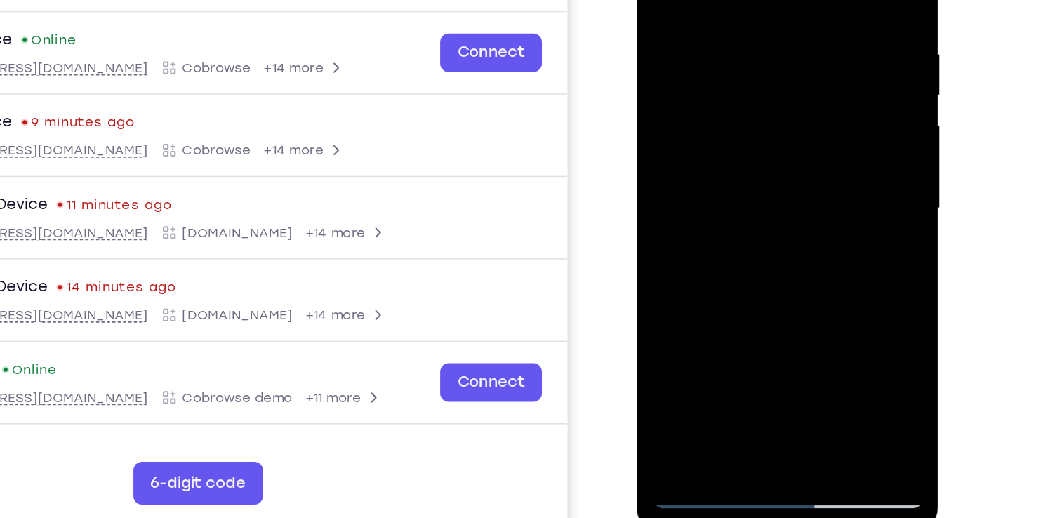
click at [677, 105] on div at bounding box center [735, 100] width 177 height 393
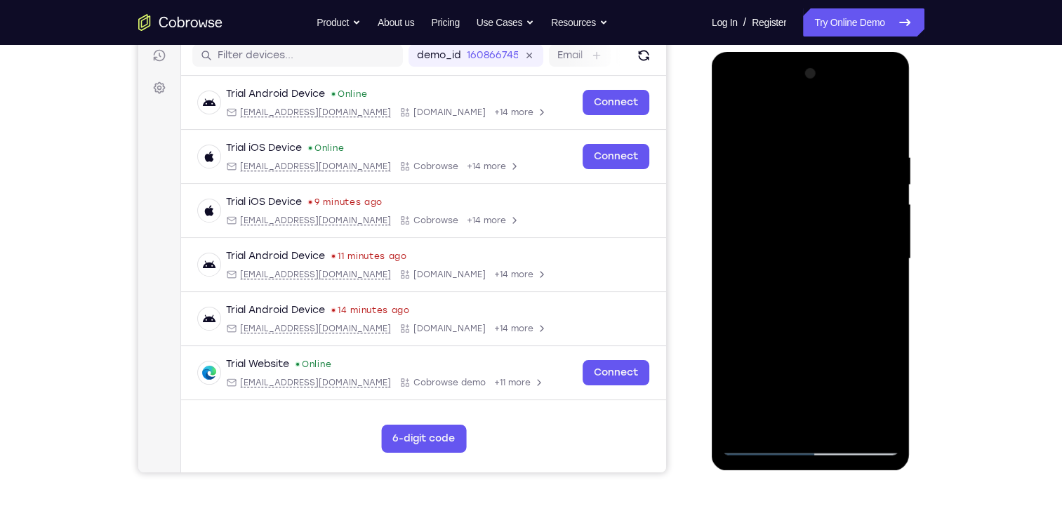
click at [744, 262] on div at bounding box center [810, 258] width 177 height 393
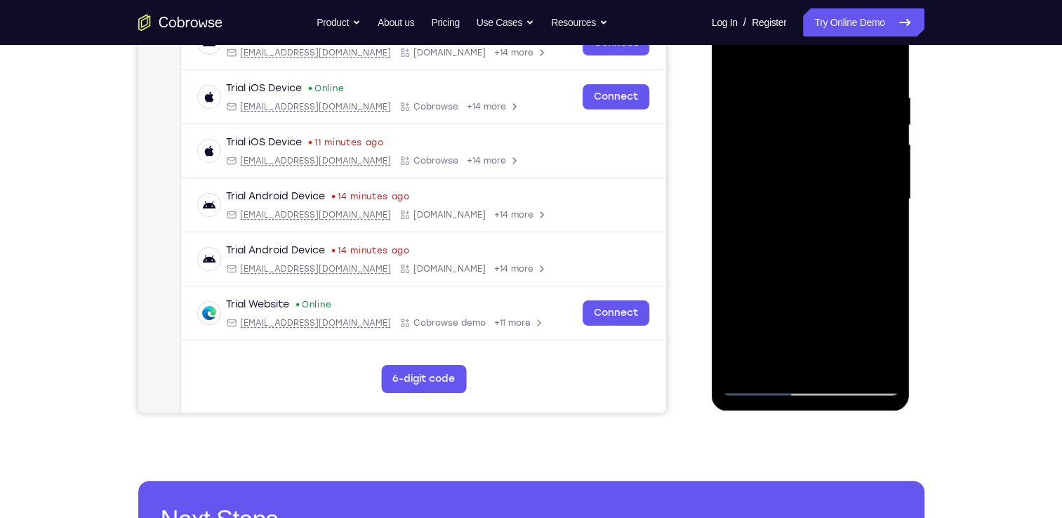
scroll to position [239, 0]
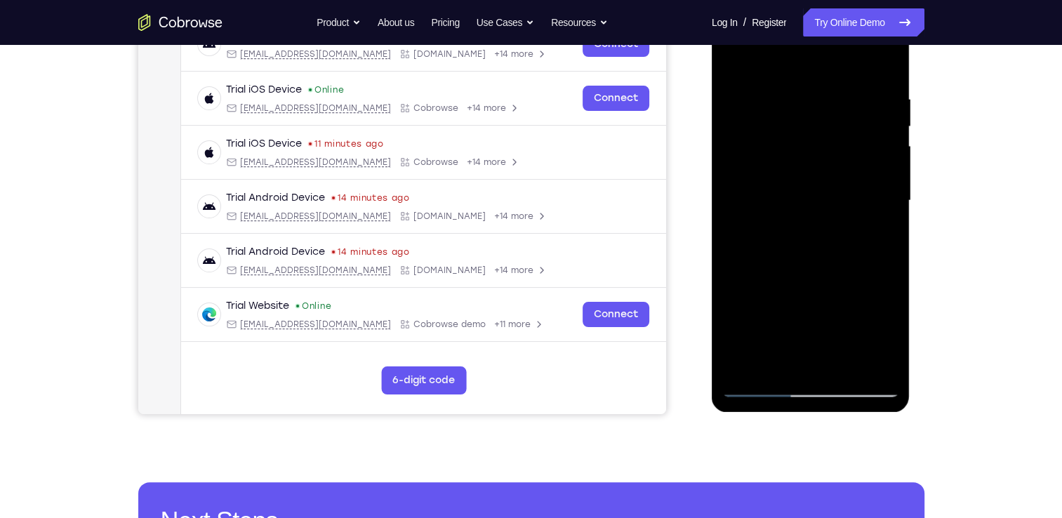
click at [744, 206] on div at bounding box center [810, 200] width 177 height 393
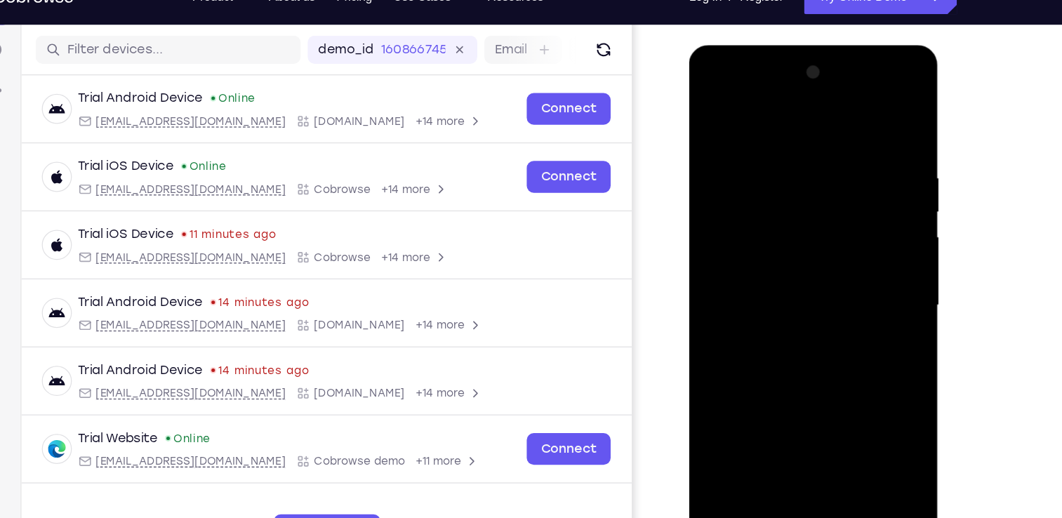
scroll to position [171, 0]
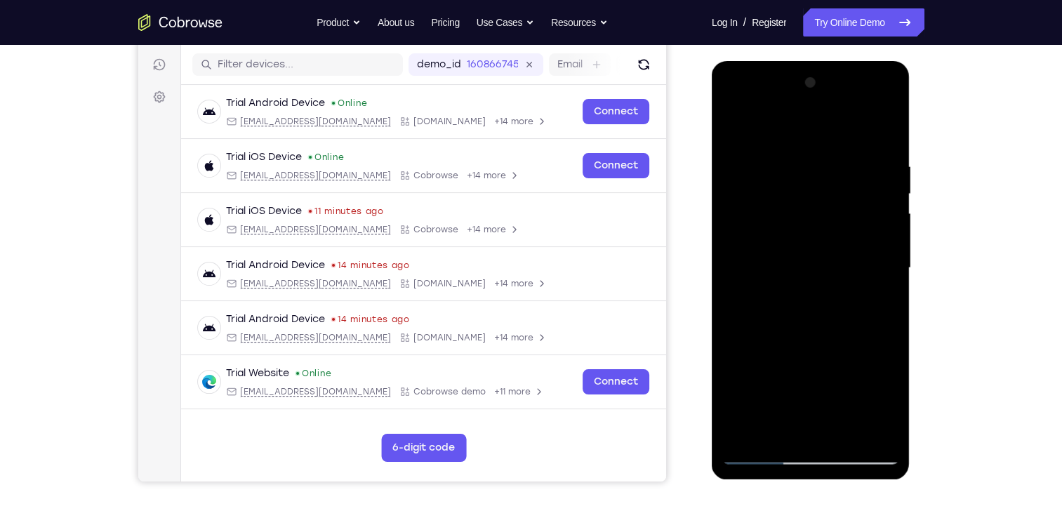
click at [751, 274] on div at bounding box center [810, 268] width 177 height 393
click at [760, 456] on div at bounding box center [810, 268] width 177 height 393
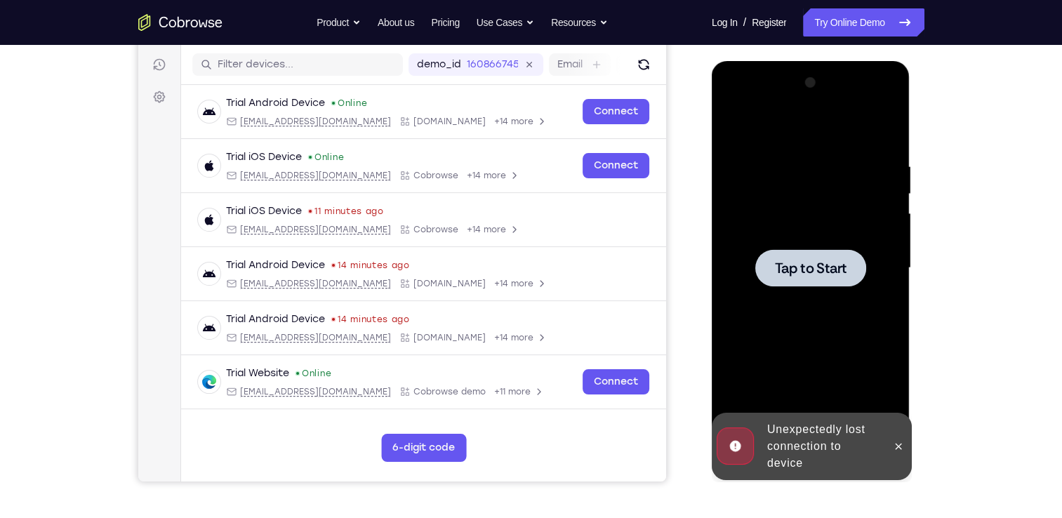
click at [797, 267] on span "Tap to Start" at bounding box center [811, 268] width 72 height 14
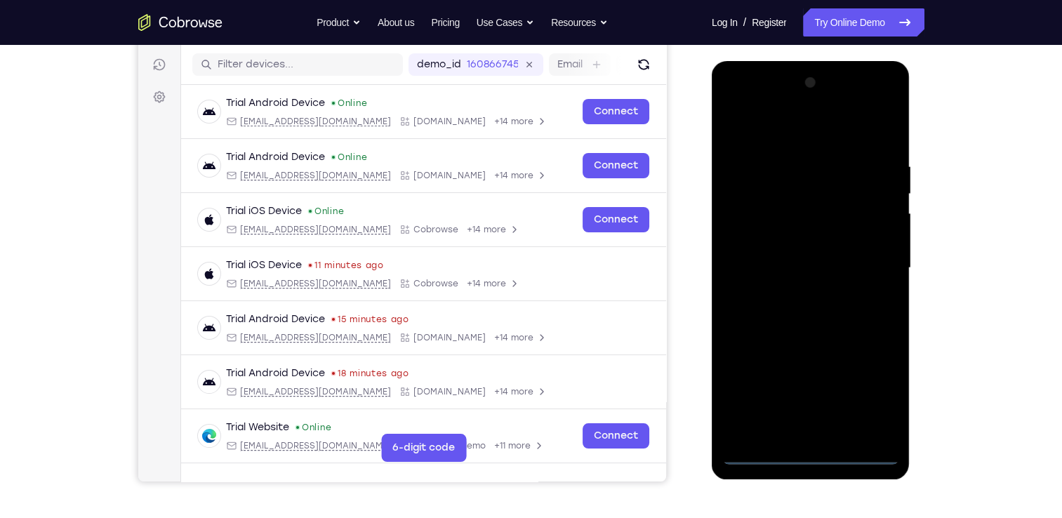
click at [815, 455] on div at bounding box center [810, 268] width 177 height 393
click at [868, 394] on div at bounding box center [810, 268] width 177 height 393
click at [810, 453] on div at bounding box center [810, 268] width 177 height 393
click at [744, 398] on div at bounding box center [810, 268] width 177 height 393
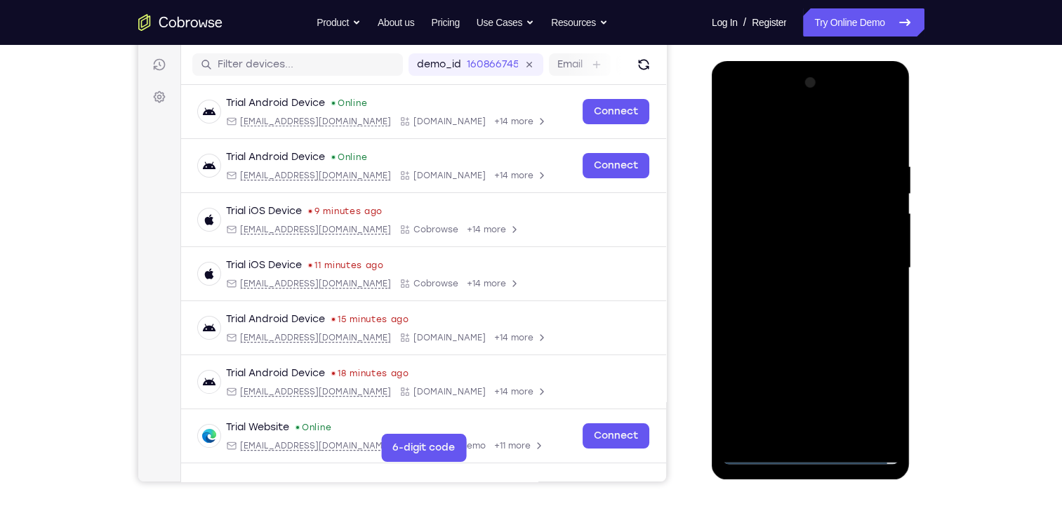
click at [882, 386] on div at bounding box center [810, 268] width 177 height 393
click at [810, 398] on div at bounding box center [810, 268] width 177 height 393
click at [759, 310] on div at bounding box center [810, 268] width 177 height 393
click at [814, 340] on div at bounding box center [810, 268] width 177 height 393
click at [754, 313] on div at bounding box center [810, 268] width 177 height 393
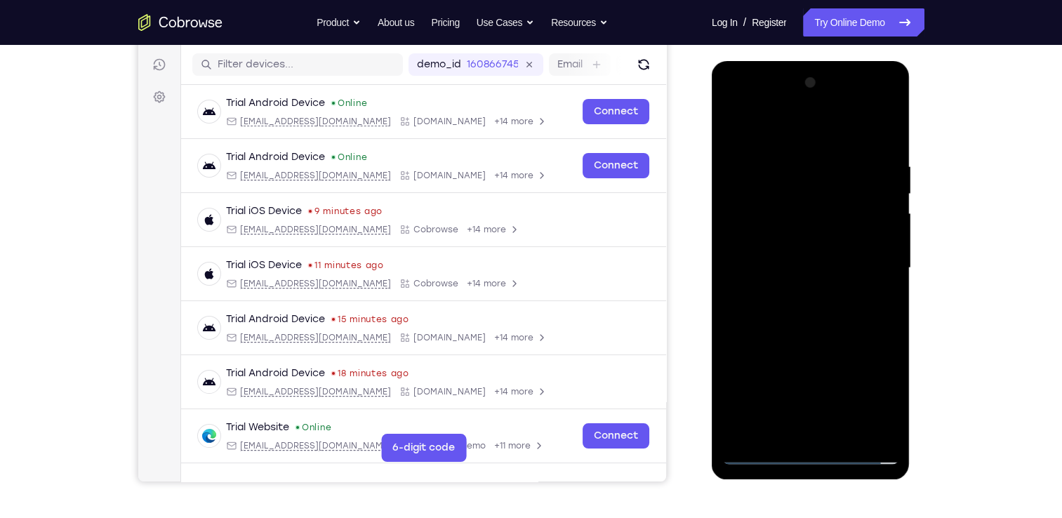
click at [888, 286] on div at bounding box center [810, 268] width 177 height 393
click at [817, 394] on div at bounding box center [810, 268] width 177 height 393
click at [754, 310] on div at bounding box center [810, 268] width 177 height 393
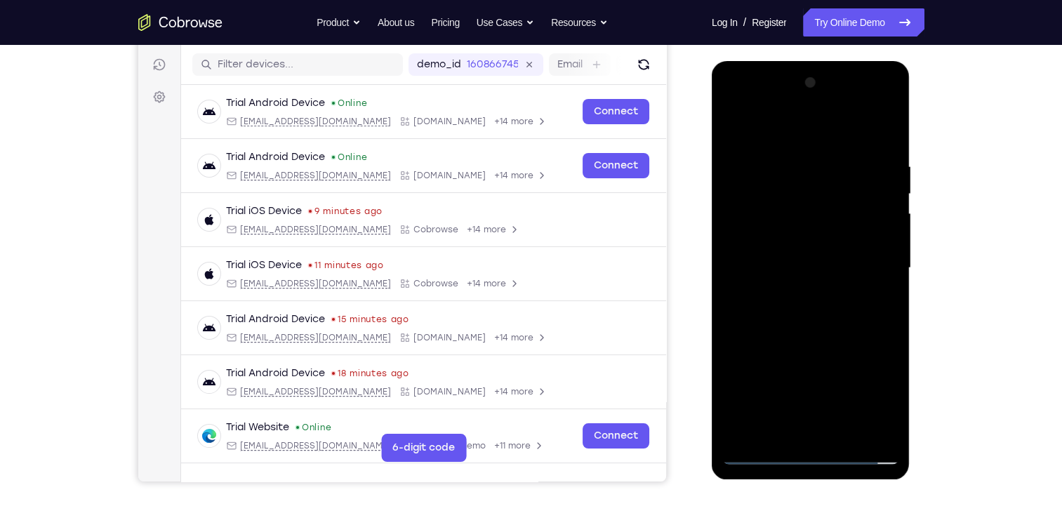
click at [826, 350] on div at bounding box center [810, 268] width 177 height 393
click at [813, 315] on div at bounding box center [810, 268] width 177 height 393
click at [804, 420] on div at bounding box center [810, 268] width 177 height 393
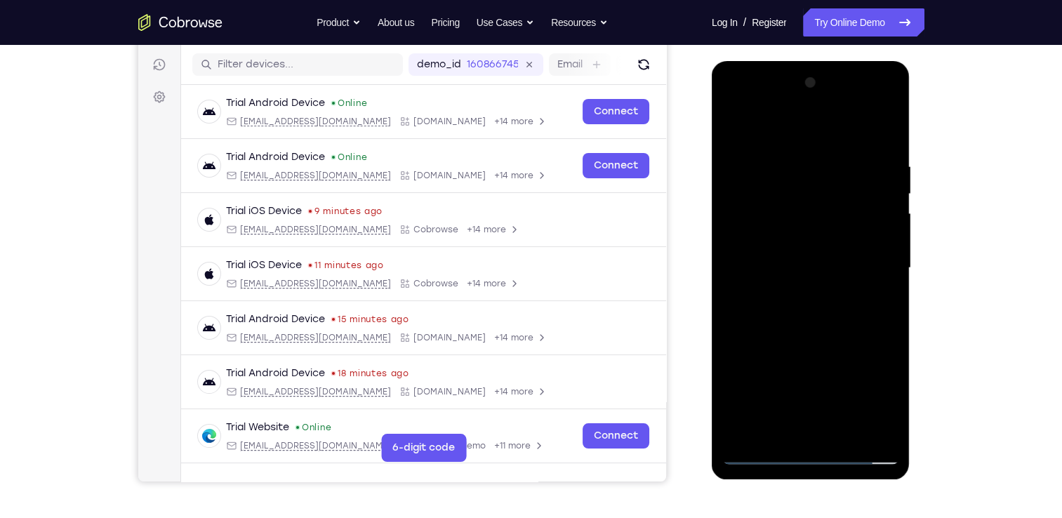
click at [871, 260] on div at bounding box center [810, 268] width 177 height 393
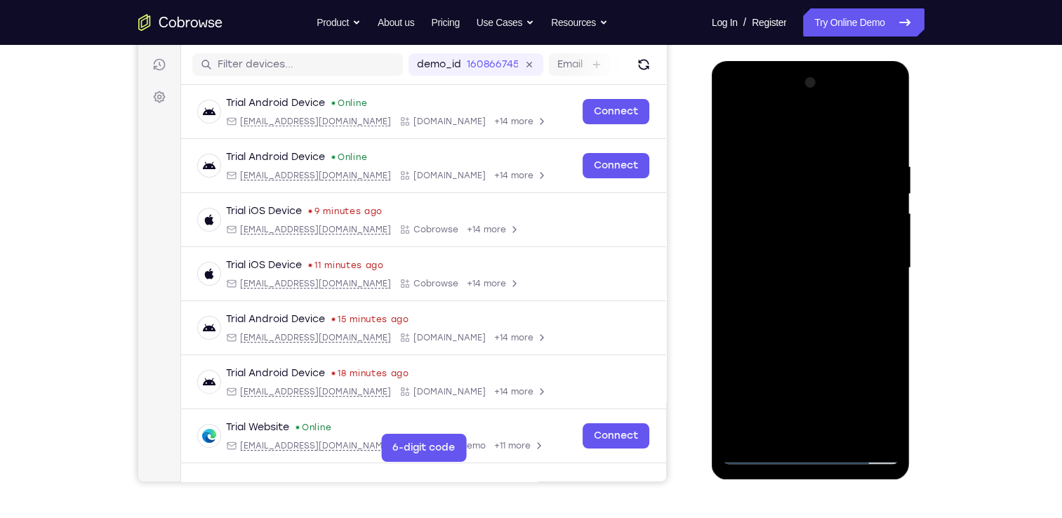
click at [871, 260] on div at bounding box center [810, 268] width 177 height 393
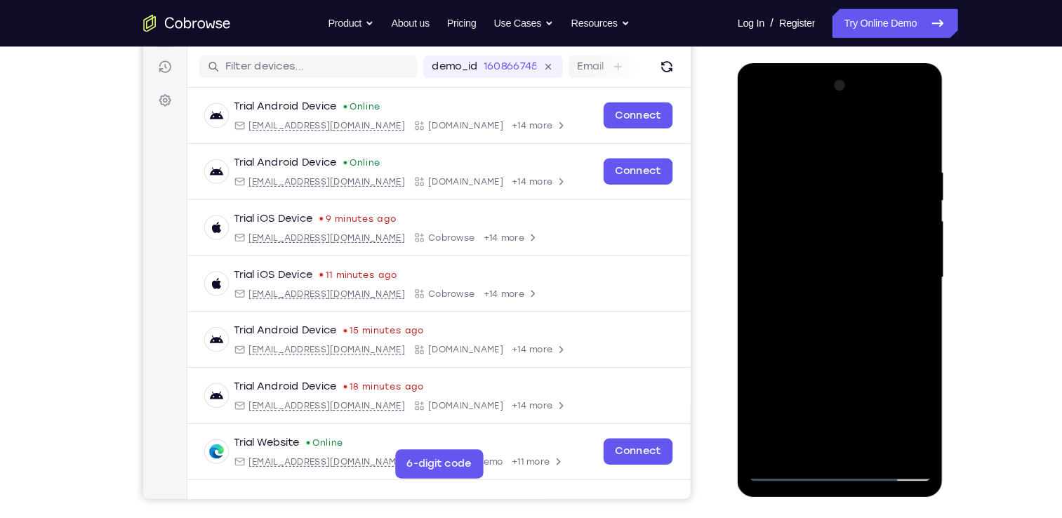
scroll to position [161, 0]
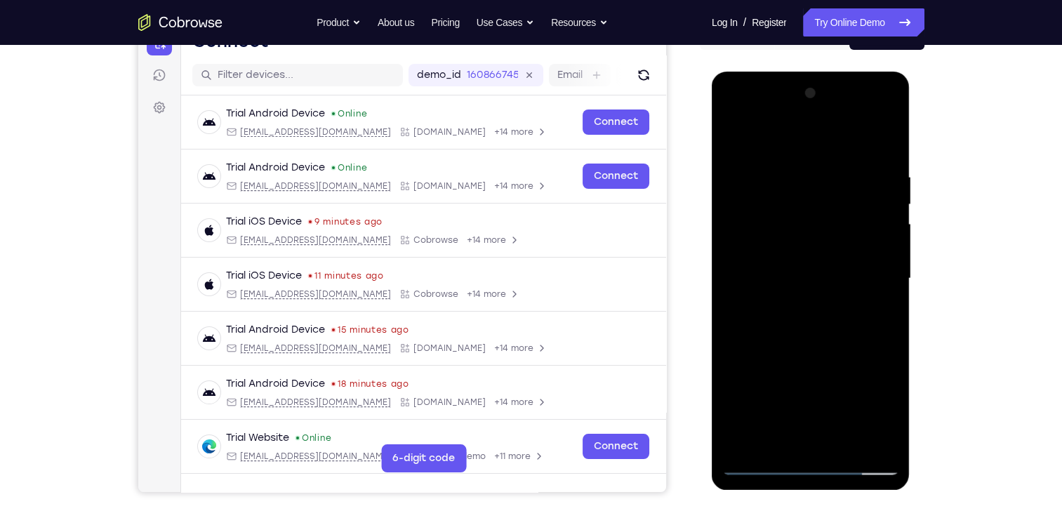
click at [848, 175] on div at bounding box center [810, 278] width 177 height 393
drag, startPoint x: 848, startPoint y: 175, endPoint x: 804, endPoint y: 178, distance: 44.3
click at [804, 178] on div at bounding box center [810, 278] width 177 height 393
drag, startPoint x: 804, startPoint y: 178, endPoint x: 853, endPoint y: 168, distance: 50.8
click at [853, 168] on div at bounding box center [810, 278] width 177 height 393
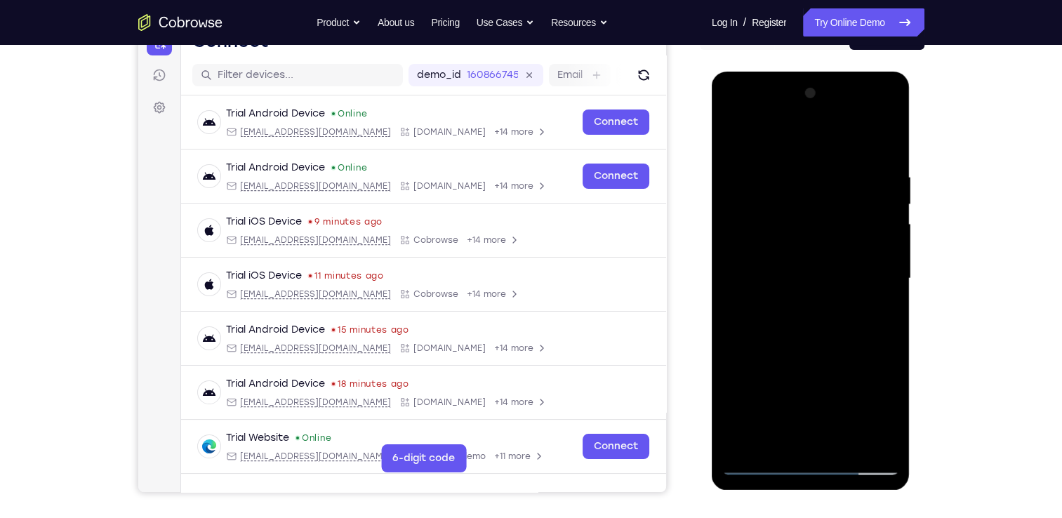
click at [812, 425] on div at bounding box center [810, 278] width 177 height 393
click at [809, 467] on div at bounding box center [810, 278] width 177 height 393
click at [885, 405] on div at bounding box center [810, 278] width 177 height 393
click at [733, 114] on div at bounding box center [810, 278] width 177 height 393
click at [871, 265] on div at bounding box center [810, 278] width 177 height 393
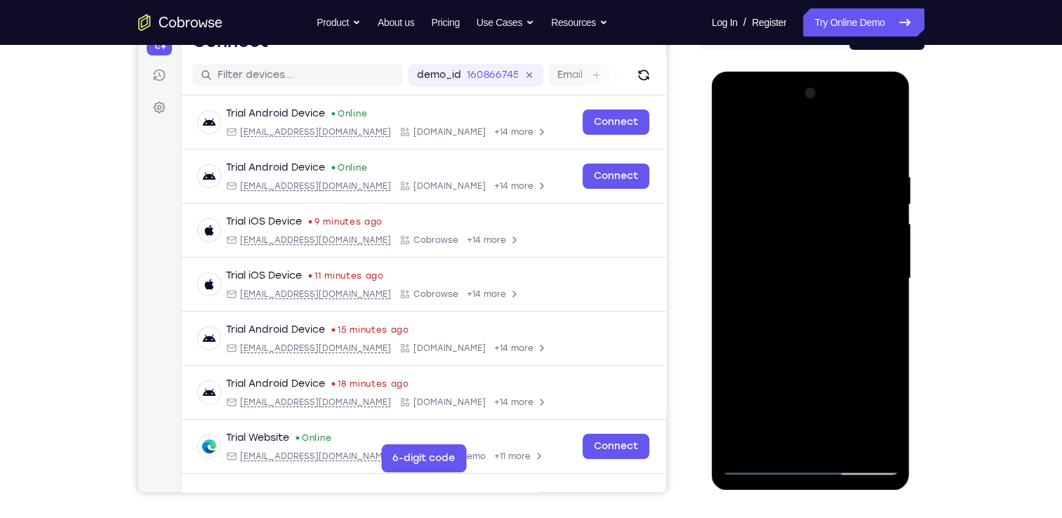
click at [792, 305] on div at bounding box center [810, 278] width 177 height 393
click at [780, 255] on div at bounding box center [810, 278] width 177 height 393
click at [792, 251] on div at bounding box center [810, 278] width 177 height 393
click at [790, 274] on div at bounding box center [810, 278] width 177 height 393
click at [822, 320] on div at bounding box center [810, 278] width 177 height 393
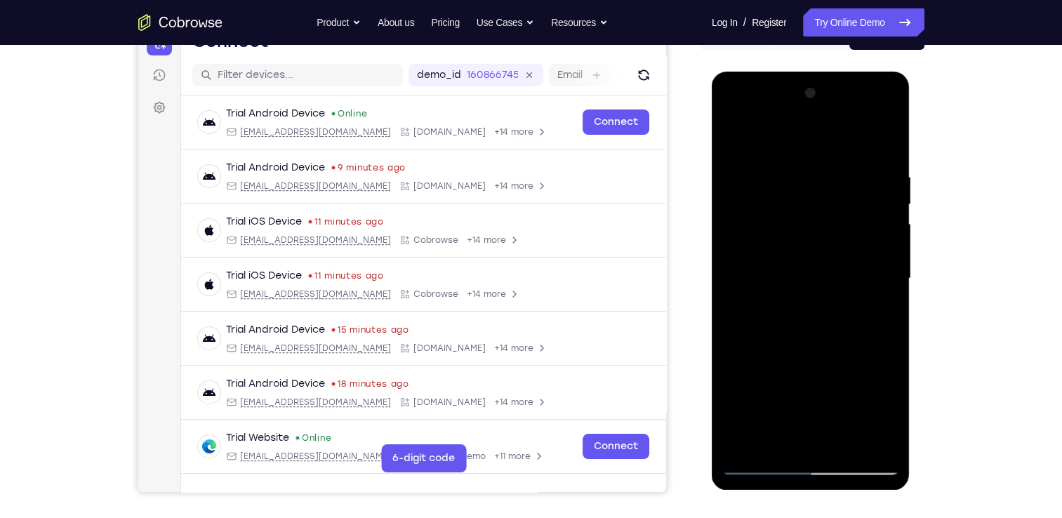
click at [813, 316] on div at bounding box center [810, 278] width 177 height 393
click at [876, 299] on div at bounding box center [810, 278] width 177 height 393
click at [755, 253] on div at bounding box center [810, 278] width 177 height 393
click at [835, 248] on div at bounding box center [810, 278] width 177 height 393
click at [845, 274] on div at bounding box center [810, 278] width 177 height 393
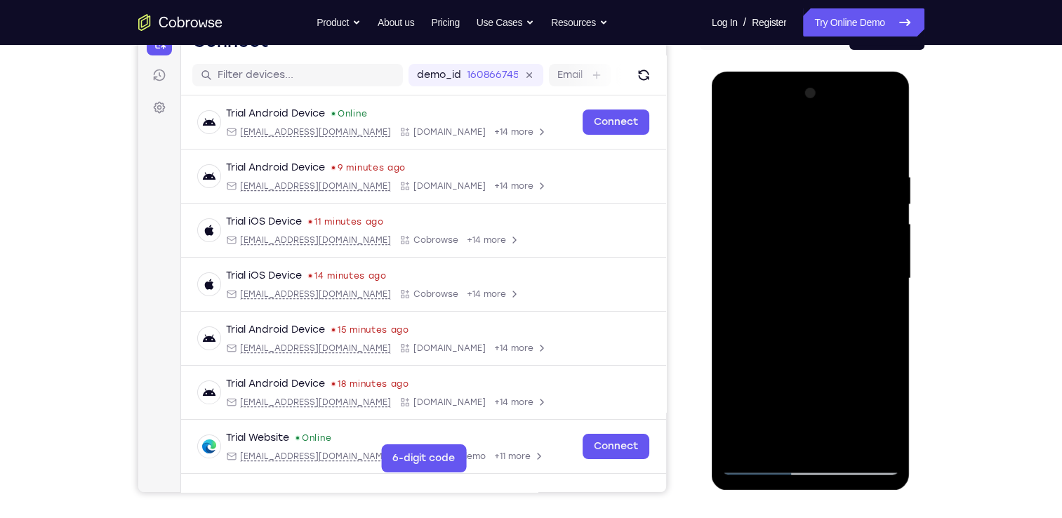
click at [831, 312] on div at bounding box center [810, 278] width 177 height 393
click at [830, 319] on div at bounding box center [810, 278] width 177 height 393
click at [835, 299] on div at bounding box center [810, 278] width 177 height 393
click at [830, 317] on div at bounding box center [810, 278] width 177 height 393
click at [837, 300] on div at bounding box center [810, 278] width 177 height 393
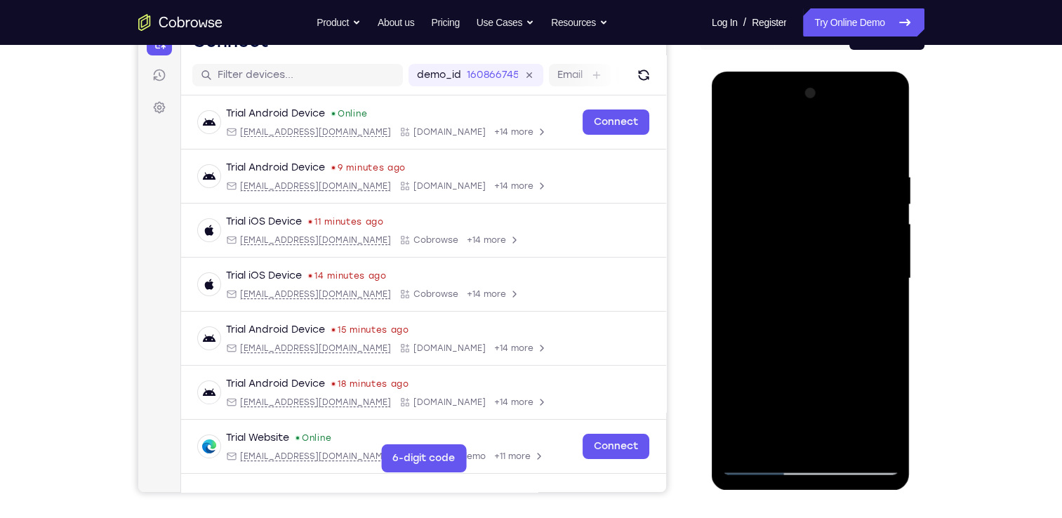
click at [865, 273] on div at bounding box center [810, 278] width 177 height 393
click at [839, 318] on div at bounding box center [810, 278] width 177 height 393
click at [828, 301] on div at bounding box center [810, 278] width 177 height 393
click at [840, 251] on div at bounding box center [810, 278] width 177 height 393
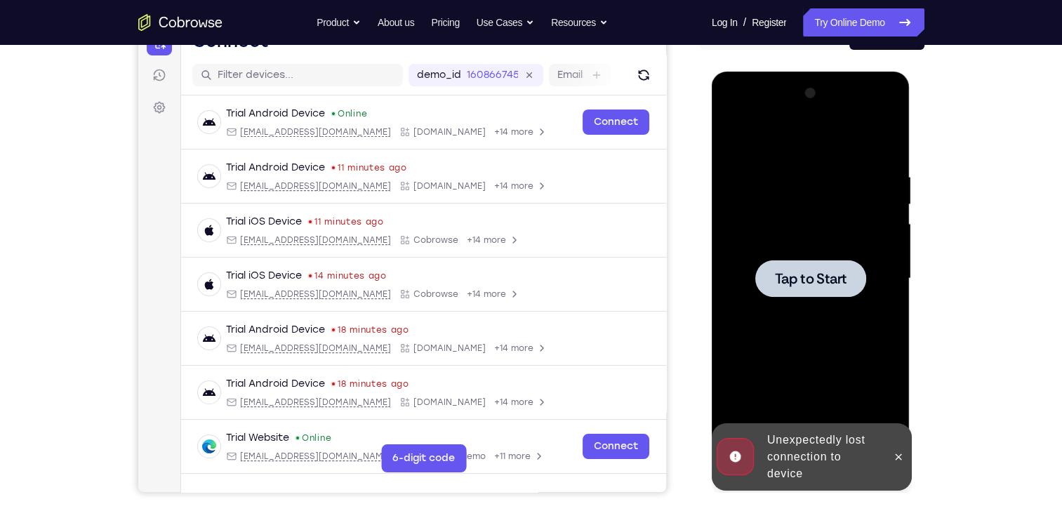
click at [833, 272] on span "Tap to Start" at bounding box center [811, 279] width 72 height 14
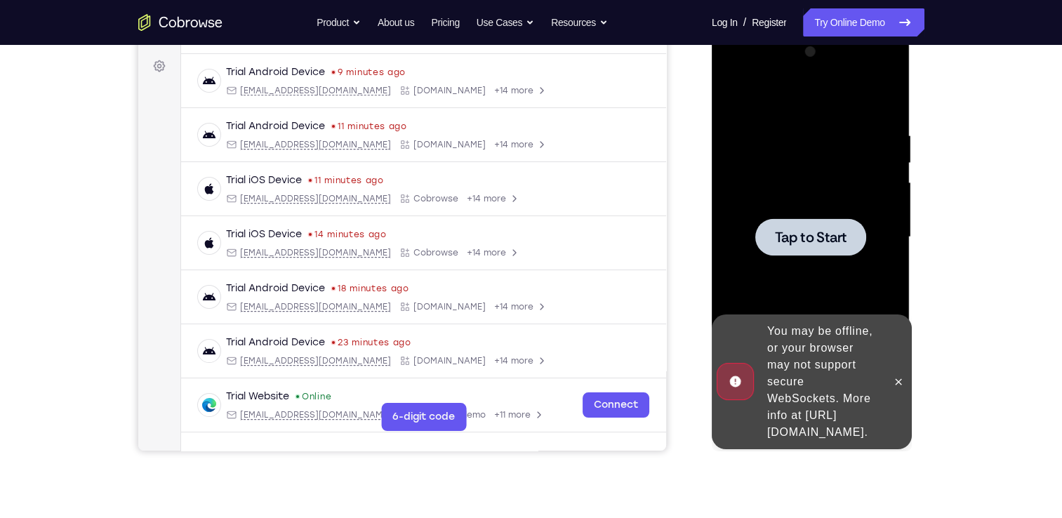
scroll to position [202, 0]
click at [824, 239] on span "Tap to Start" at bounding box center [811, 237] width 72 height 14
click at [900, 376] on icon at bounding box center [898, 381] width 11 height 11
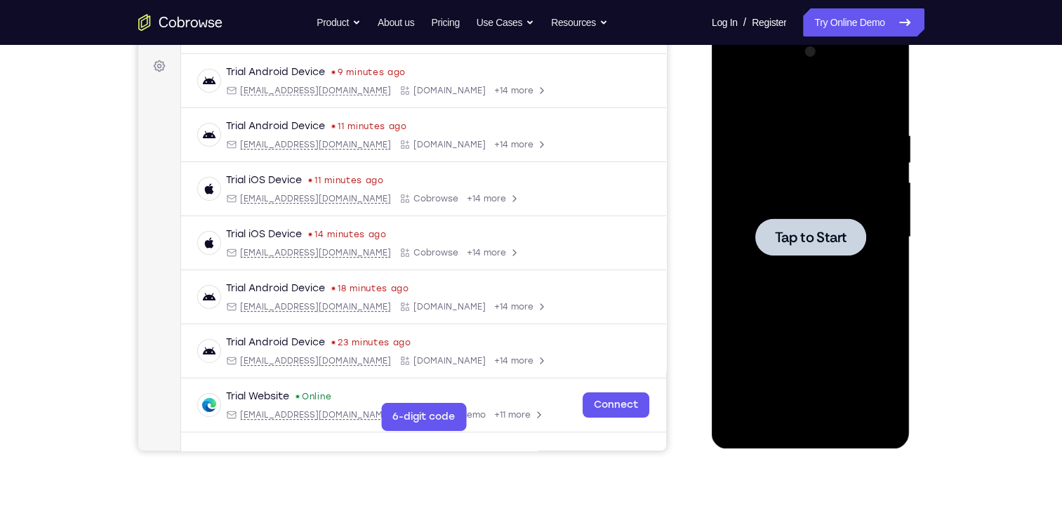
click at [772, 239] on div at bounding box center [810, 236] width 111 height 37
click at [787, 234] on span "Tap to Start" at bounding box center [811, 237] width 72 height 14
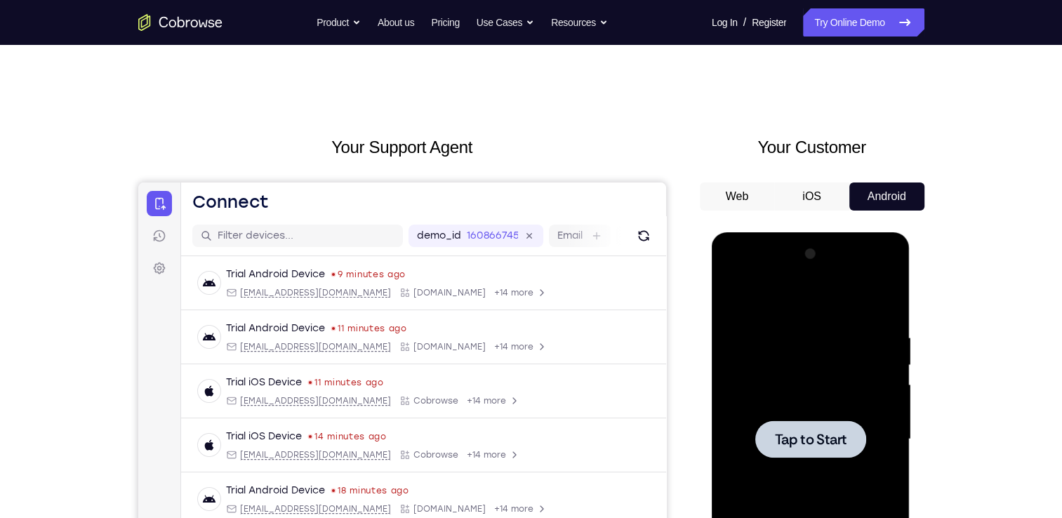
click at [795, 204] on button "iOS" at bounding box center [811, 196] width 75 height 28
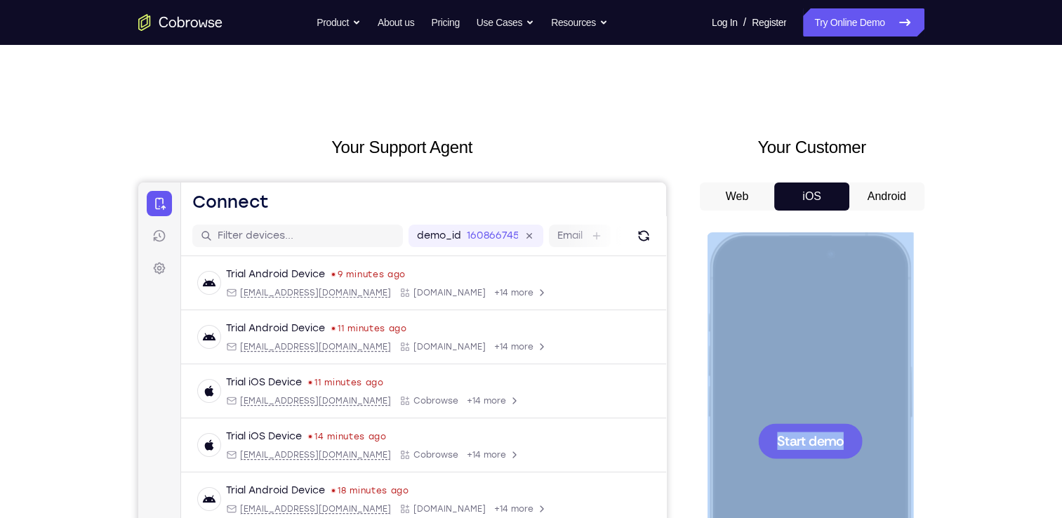
click at [790, 434] on span "Start demo" at bounding box center [809, 440] width 67 height 13
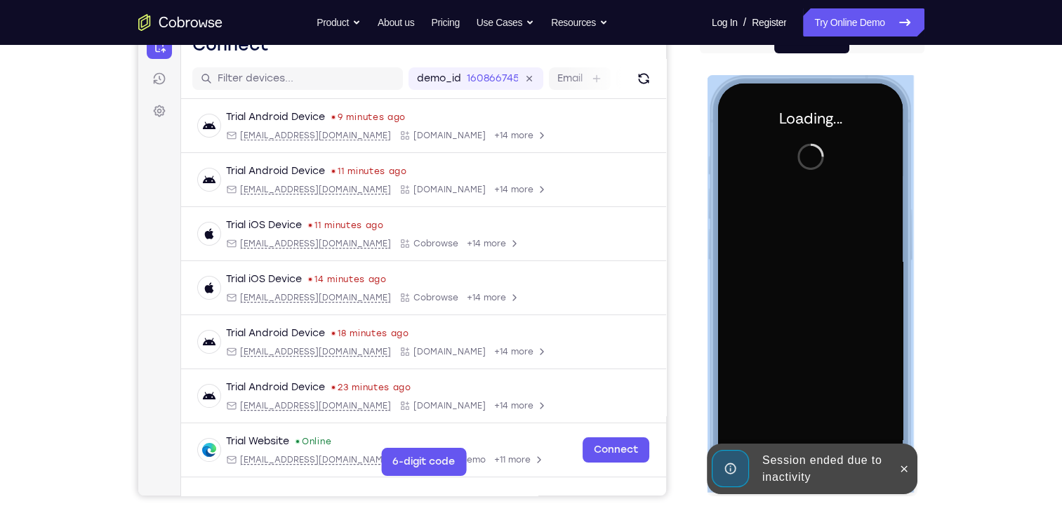
scroll to position [229, 0]
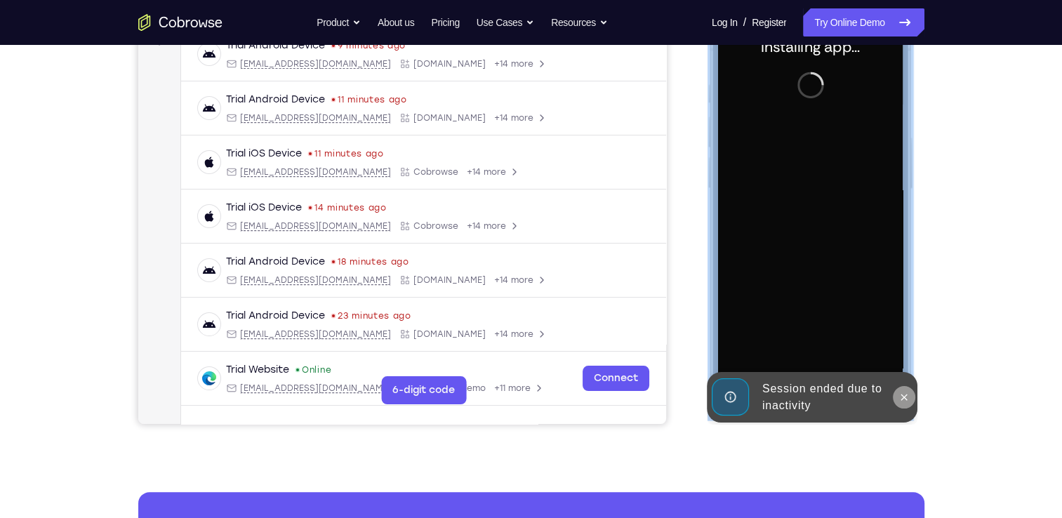
click at [905, 404] on button at bounding box center [903, 397] width 22 height 22
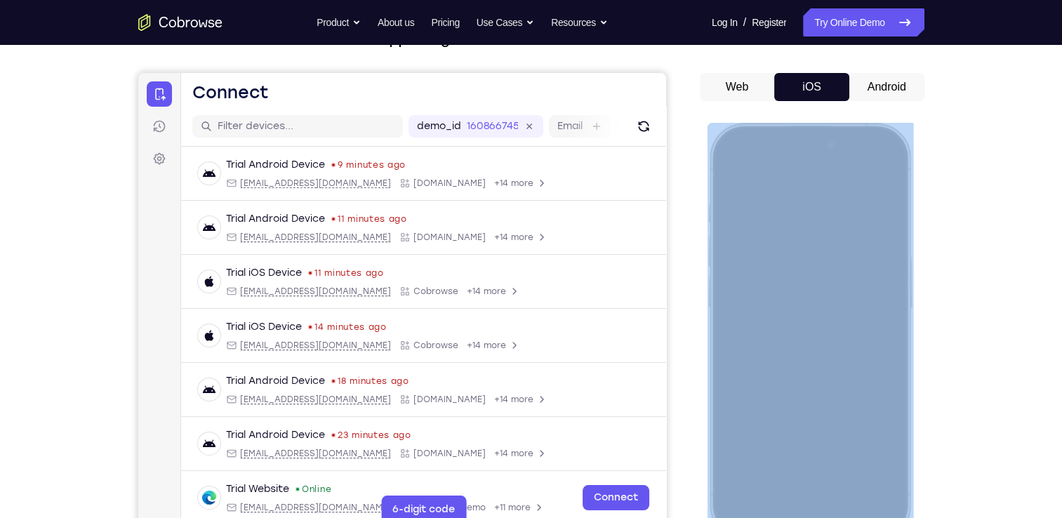
scroll to position [333, 0]
